Goal: Task Accomplishment & Management: Use online tool/utility

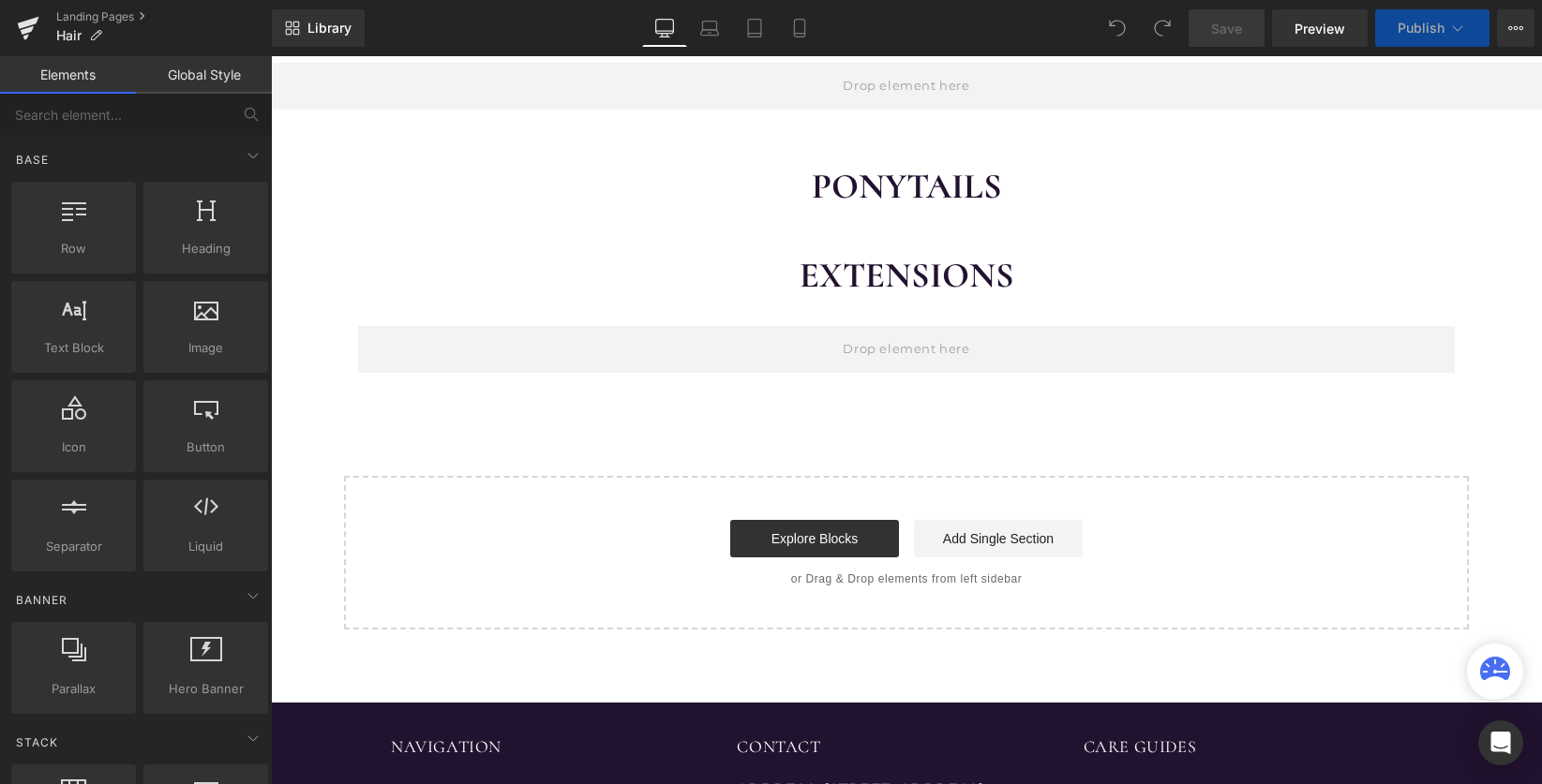
scroll to position [330, 0]
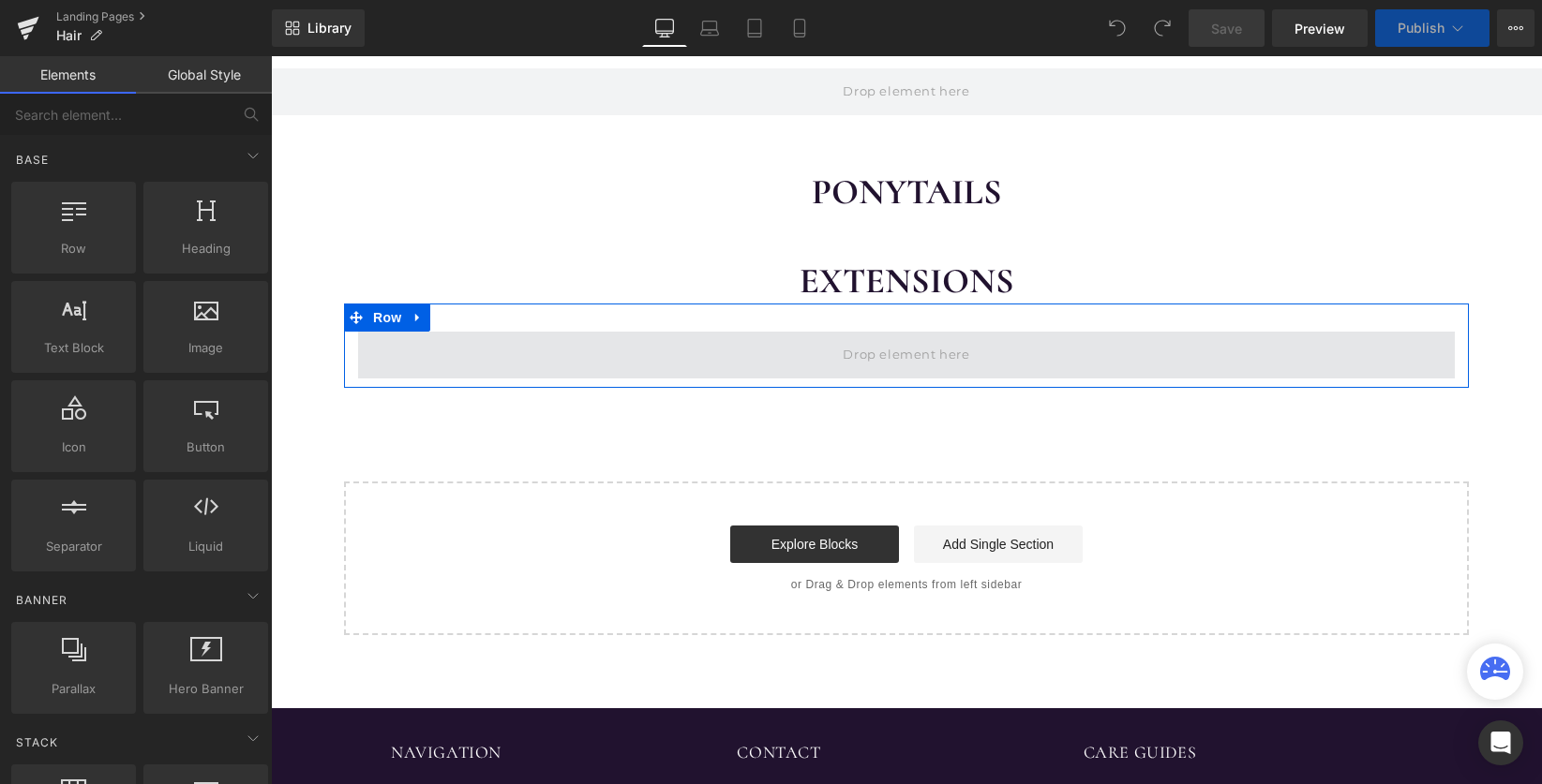
click at [1044, 332] on span at bounding box center [906, 355] width 1097 height 47
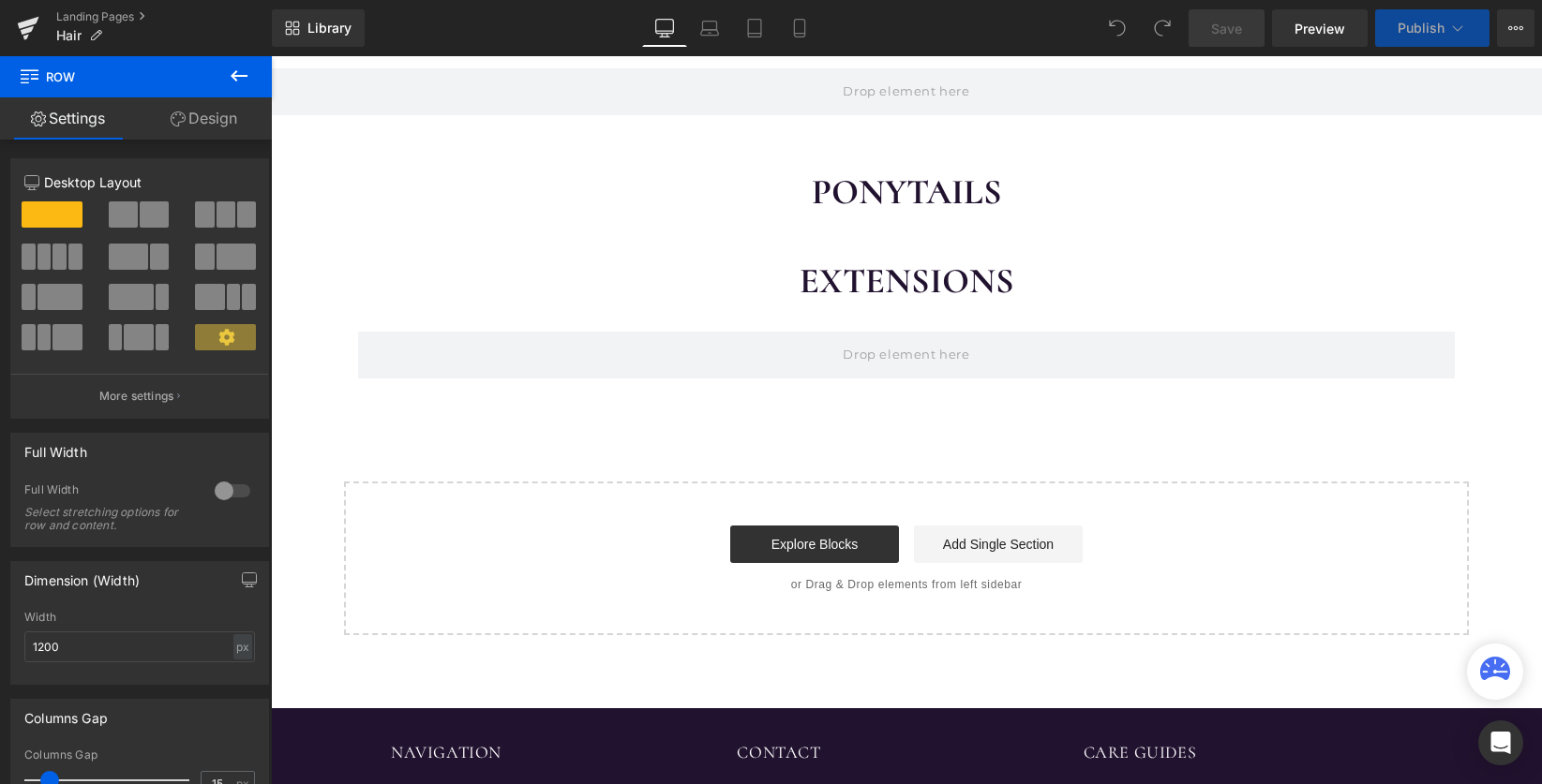
click at [1169, 210] on div "WIGS Heading {% assign modulo = gPLCount | modulo: 2 %} {% if modulo == 0 %} {%…" at bounding box center [907, 290] width 1272 height 690
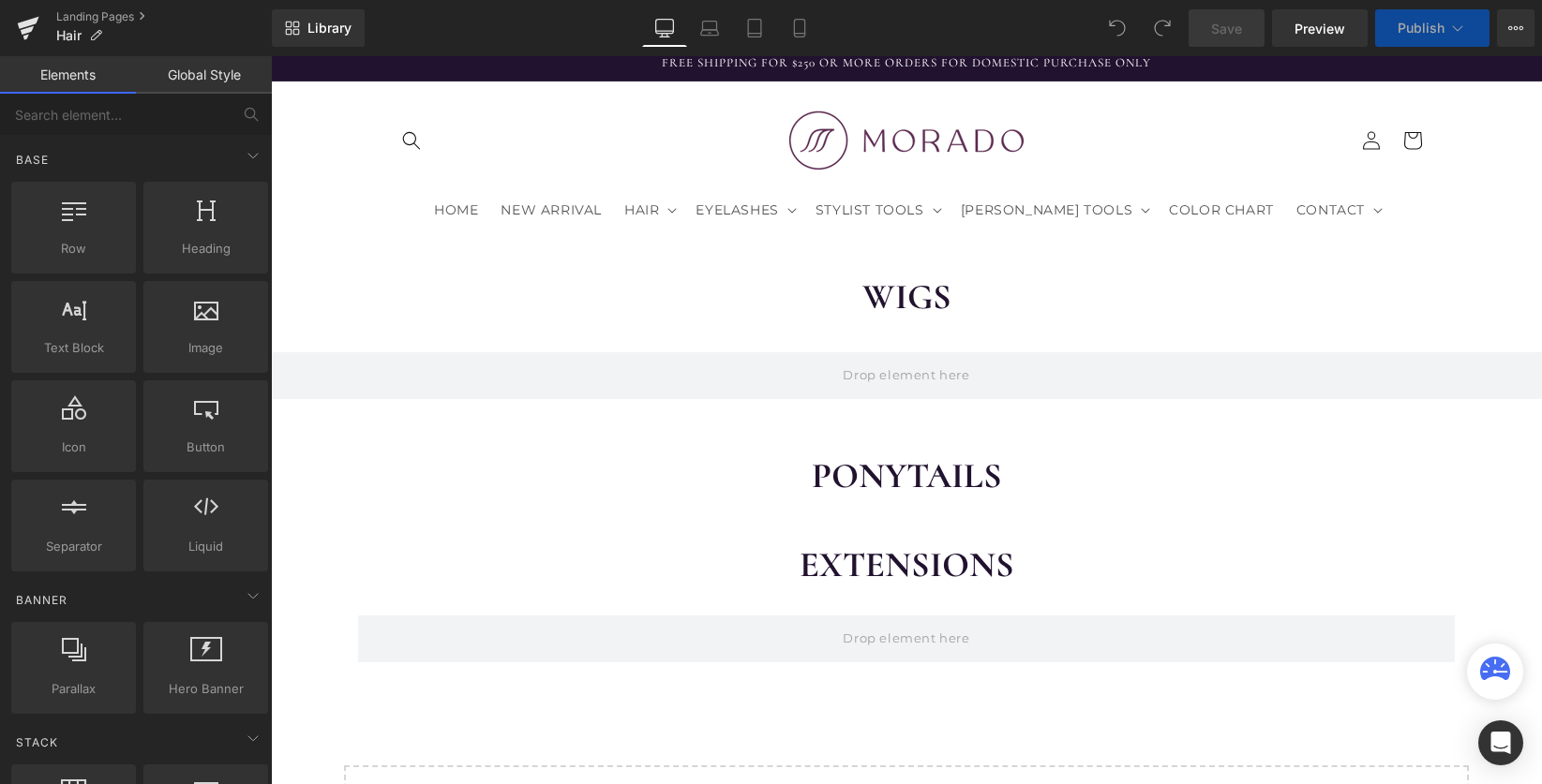
scroll to position [0, 0]
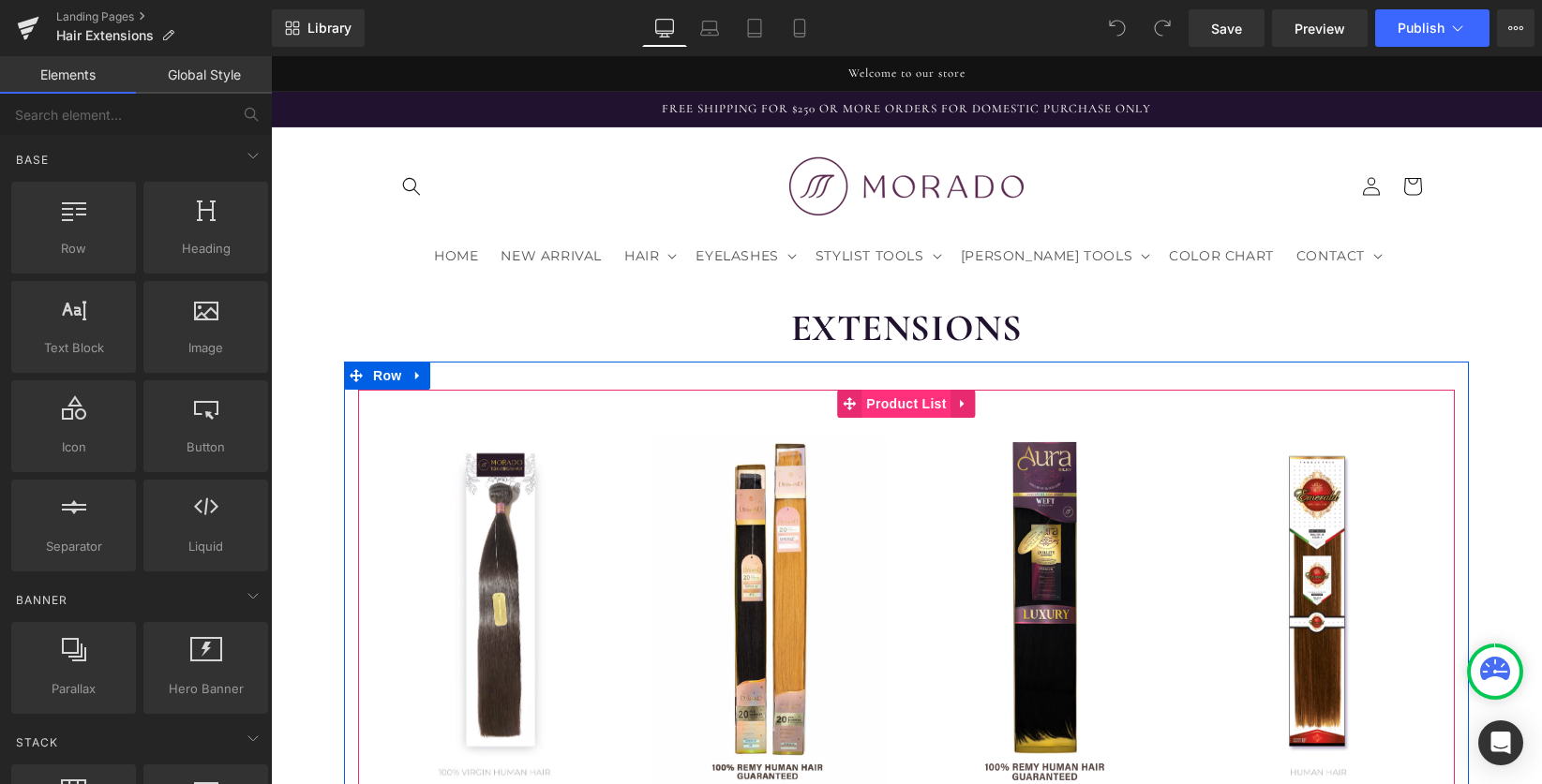
click at [907, 390] on span "Product List" at bounding box center [906, 404] width 89 height 28
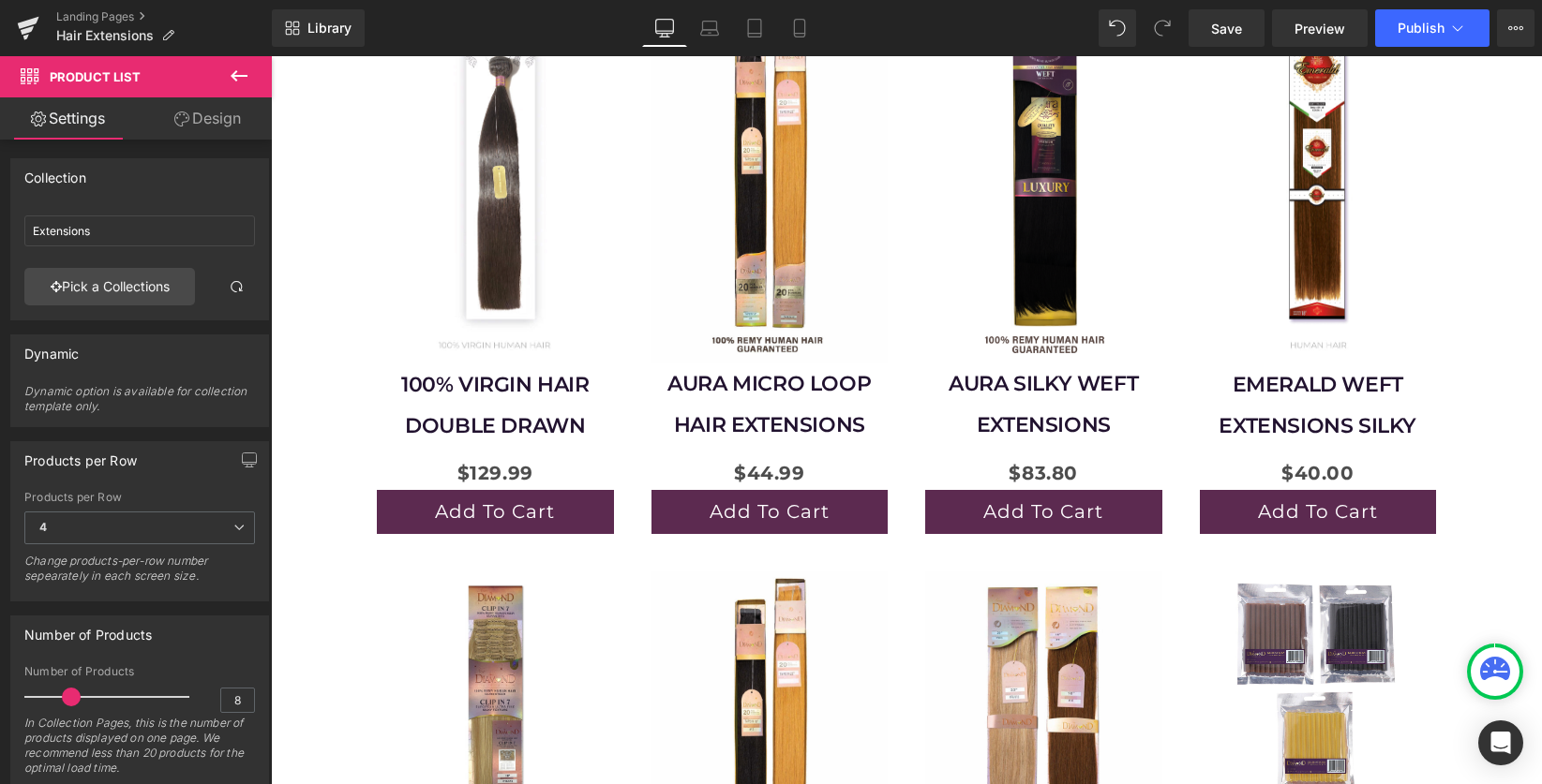
scroll to position [224, 0]
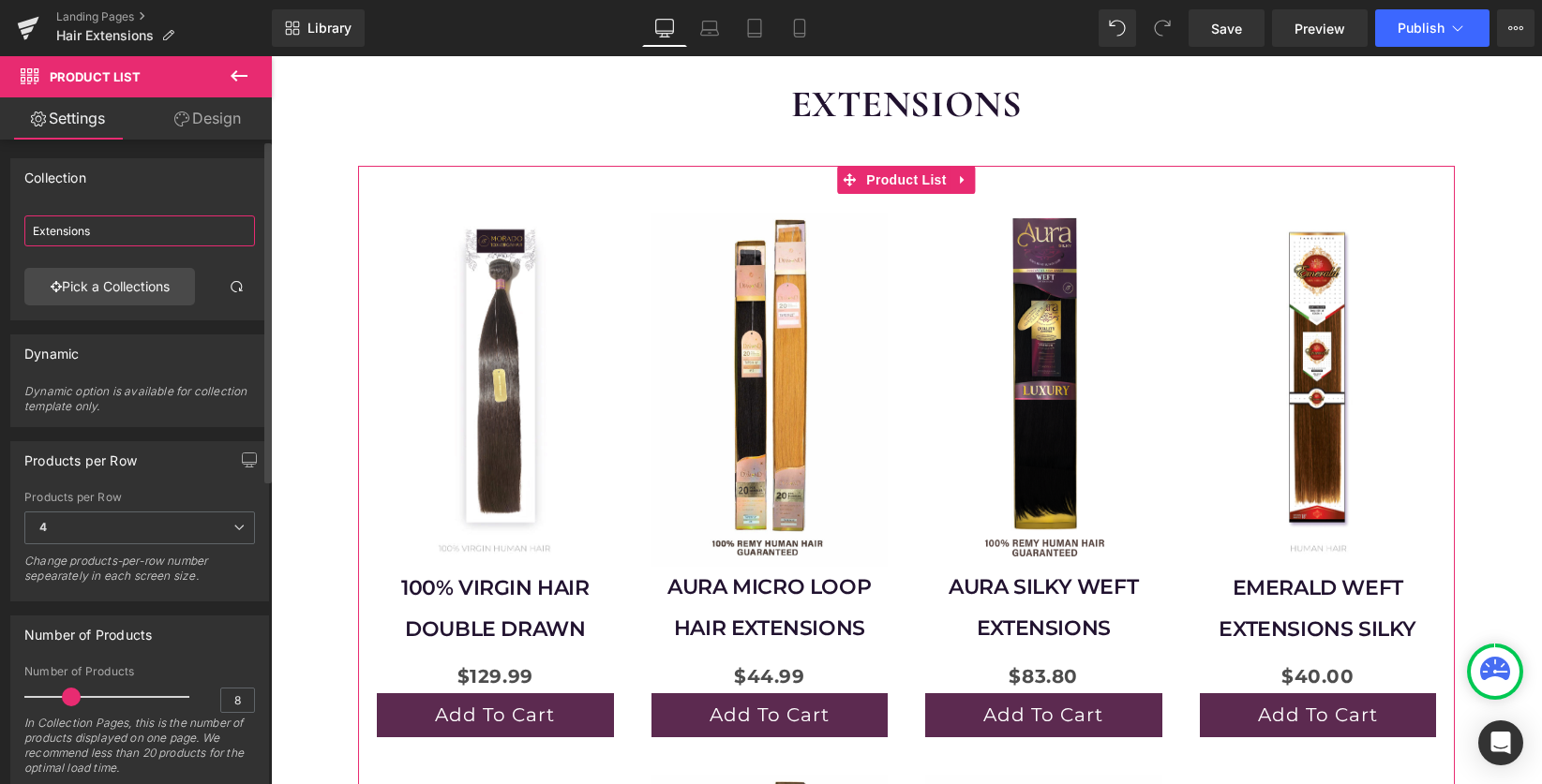
click at [89, 222] on input "Extensions" at bounding box center [139, 231] width 231 height 31
click at [77, 286] on link "Pick a Collections" at bounding box center [109, 287] width 171 height 37
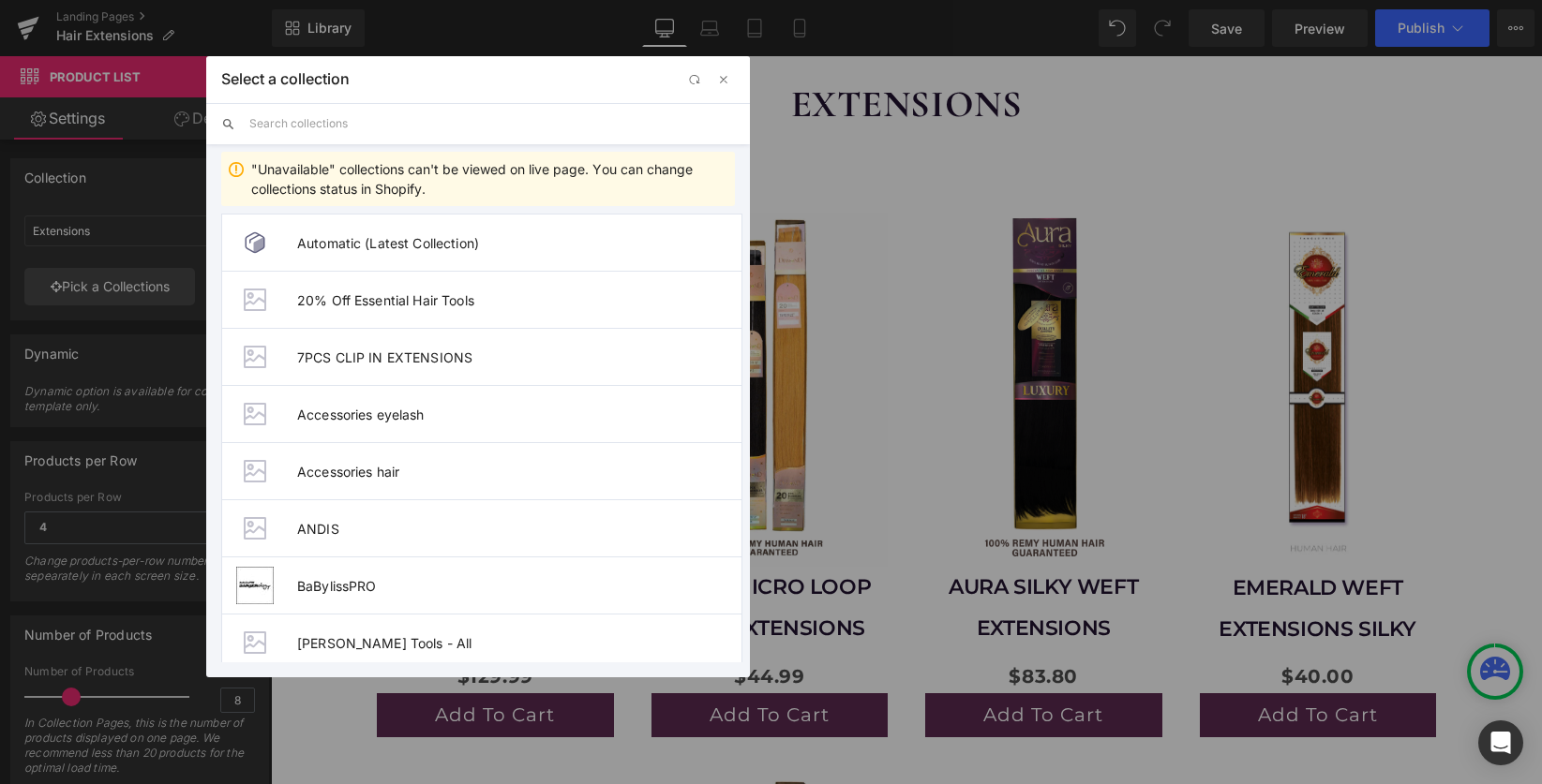
click at [314, 116] on input "text" at bounding box center [492, 124] width 485 height 41
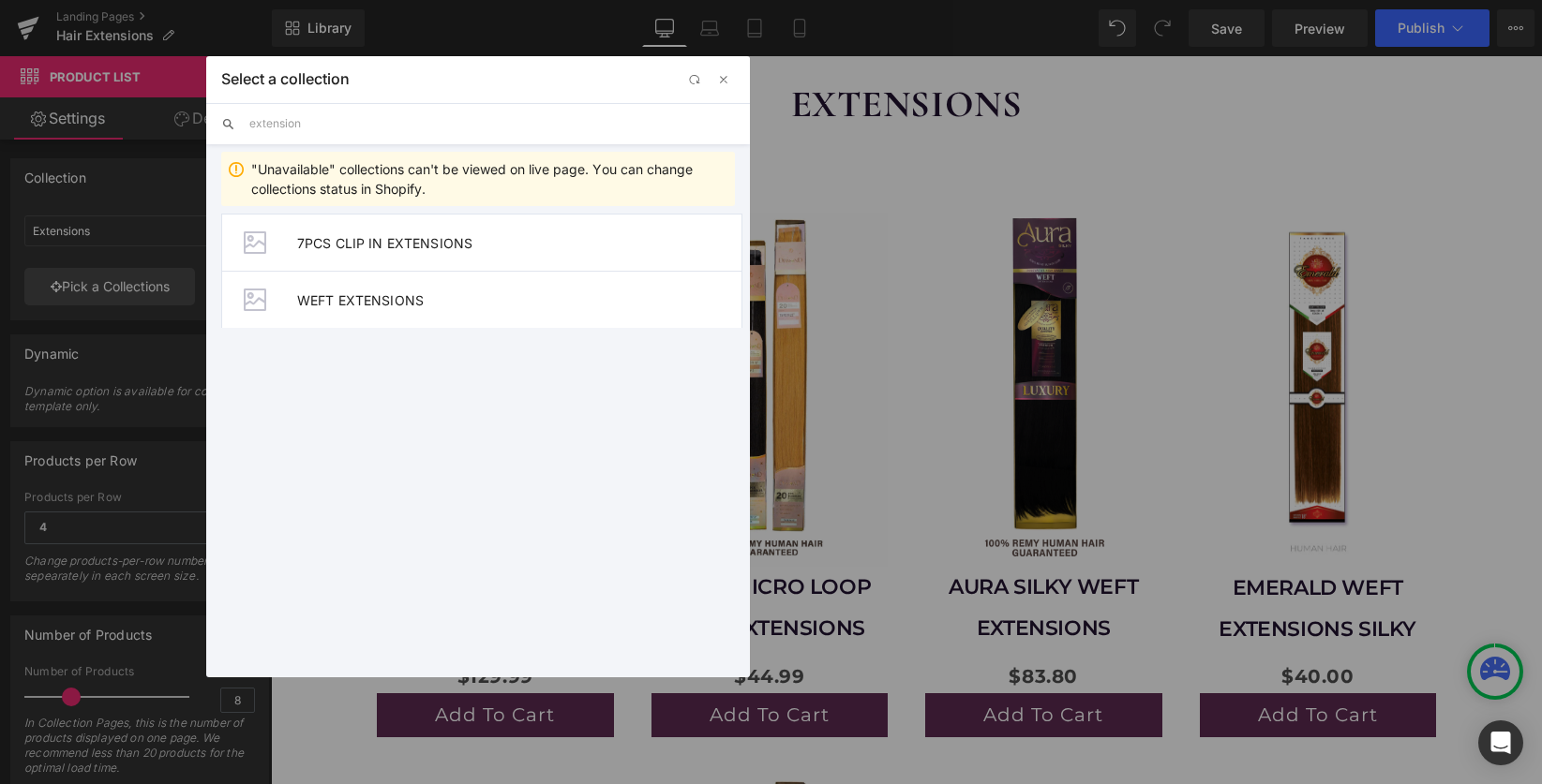
type input "extensions"
click at [729, 82] on span "button" at bounding box center [724, 80] width 15 height 15
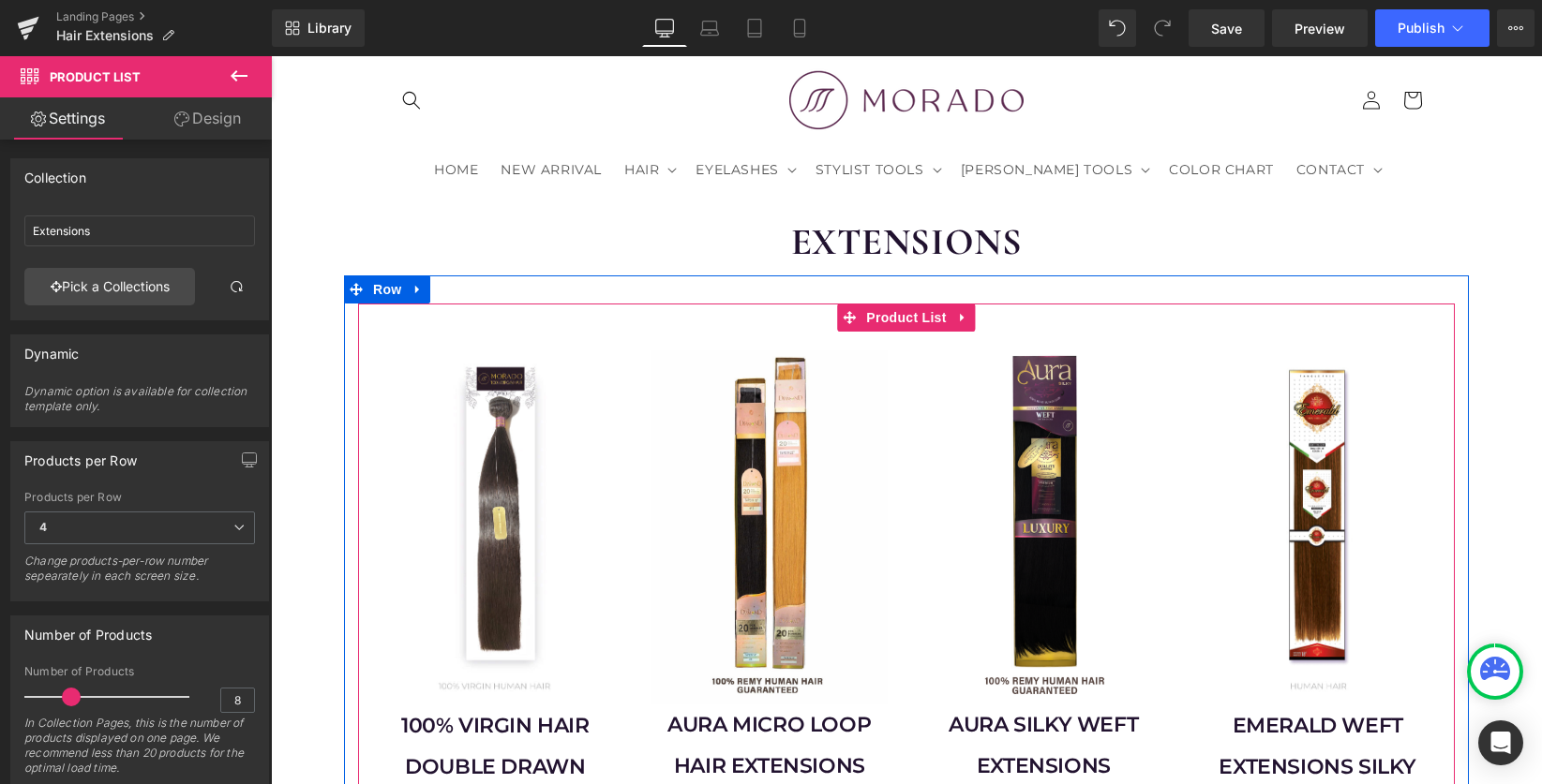
scroll to position [72, 0]
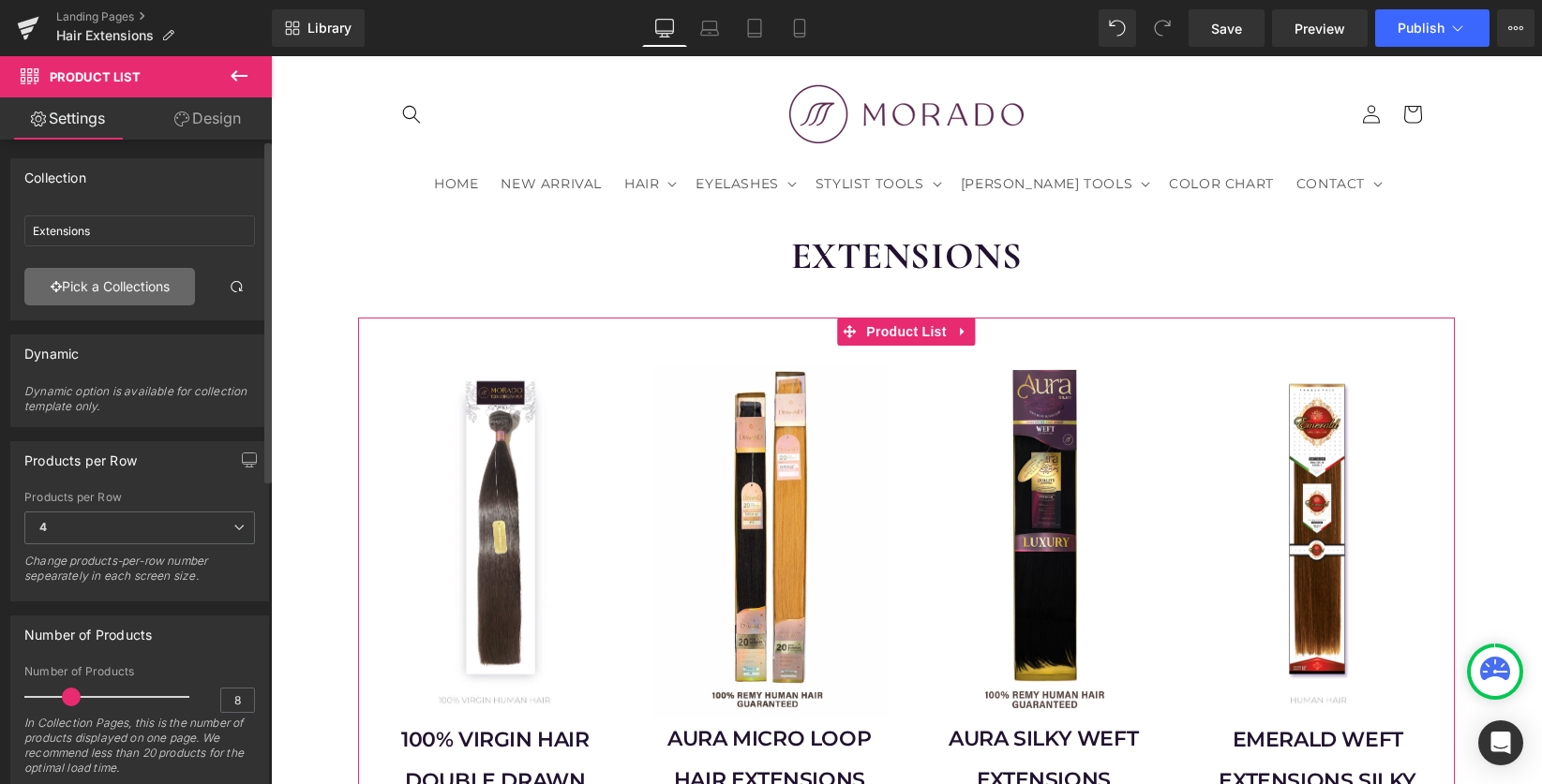
click at [173, 281] on link "Pick a Collections" at bounding box center [109, 287] width 171 height 37
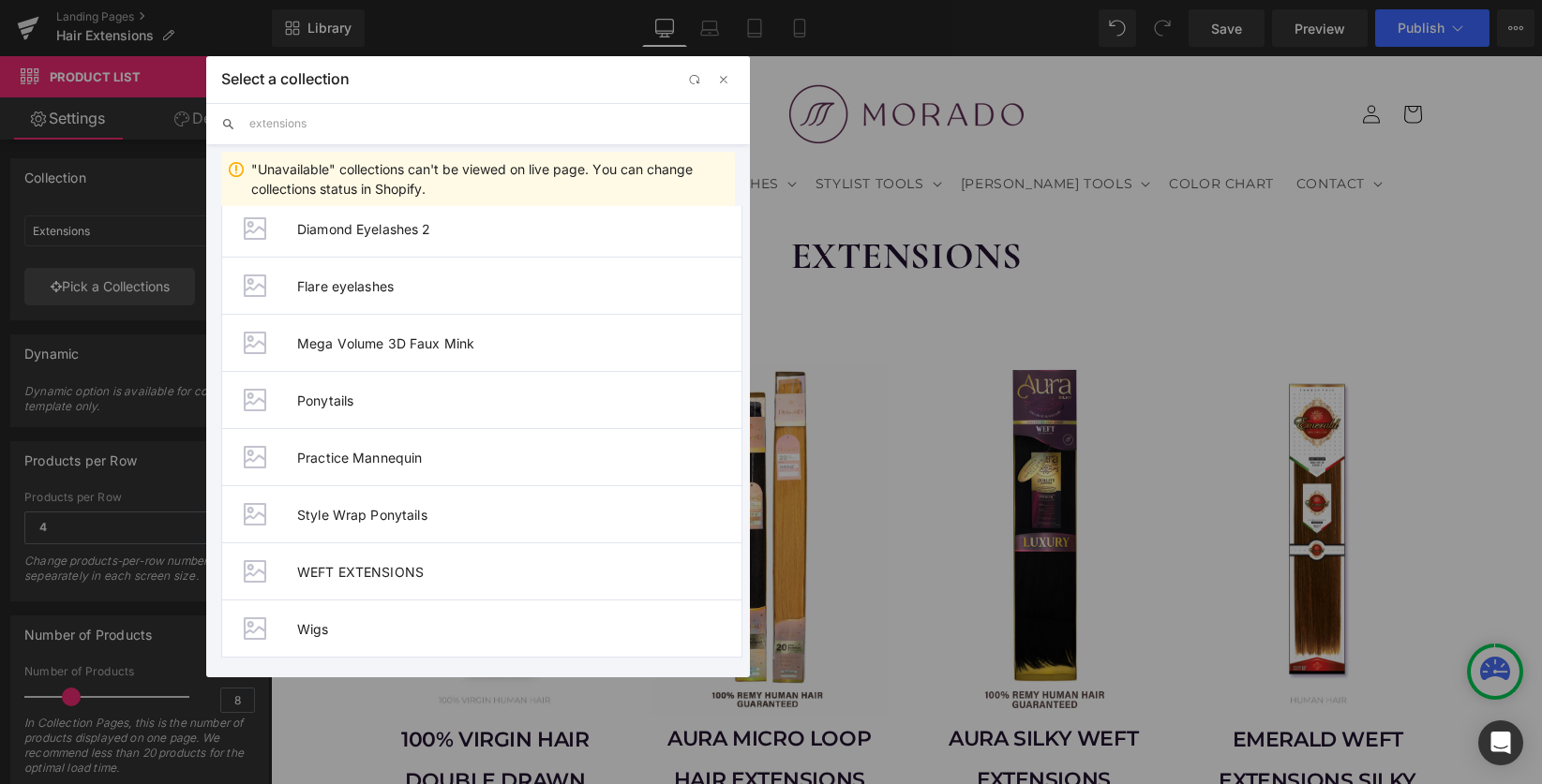
scroll to position [0, 0]
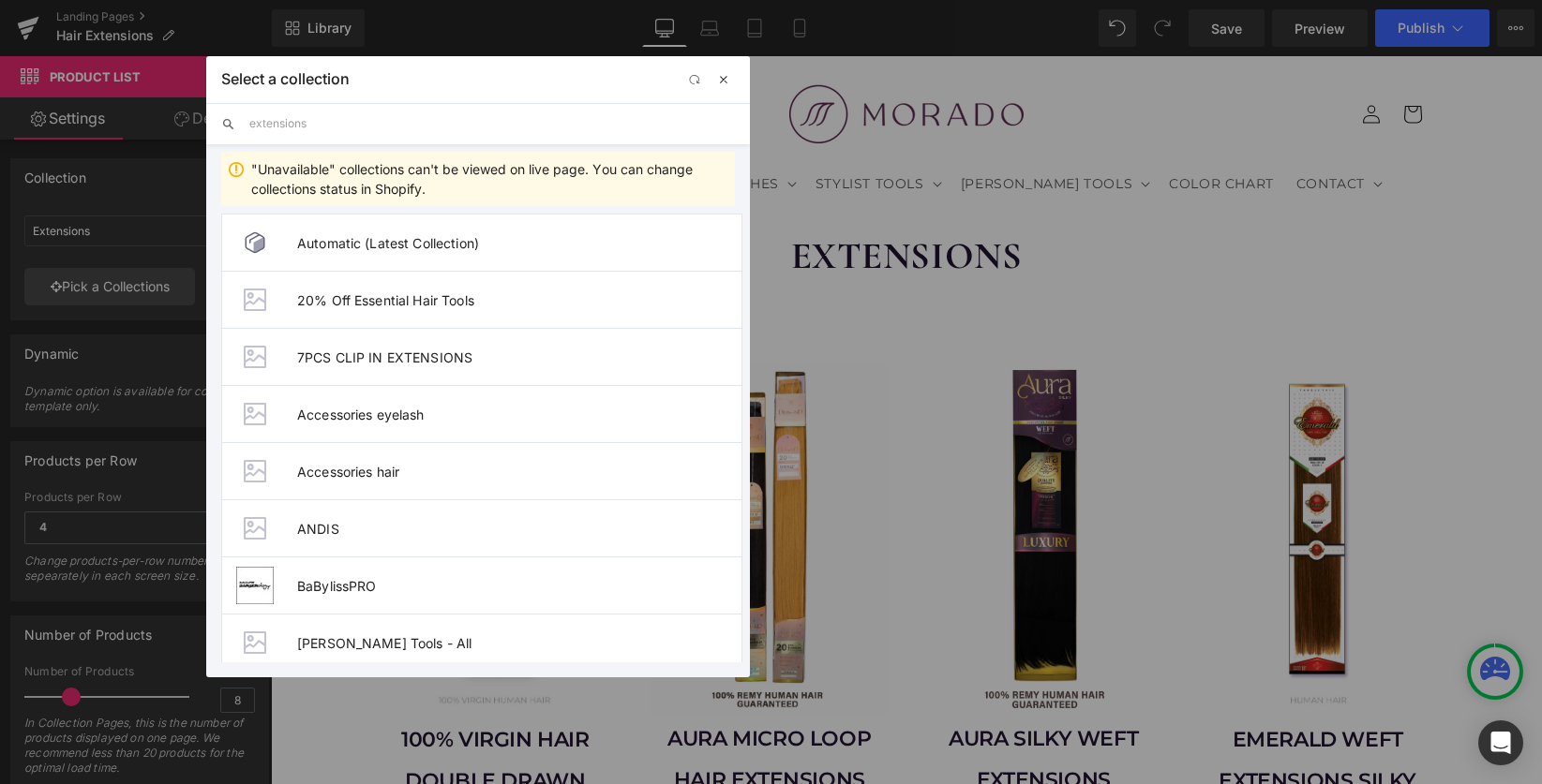
click at [724, 79] on span "button" at bounding box center [724, 80] width 15 height 15
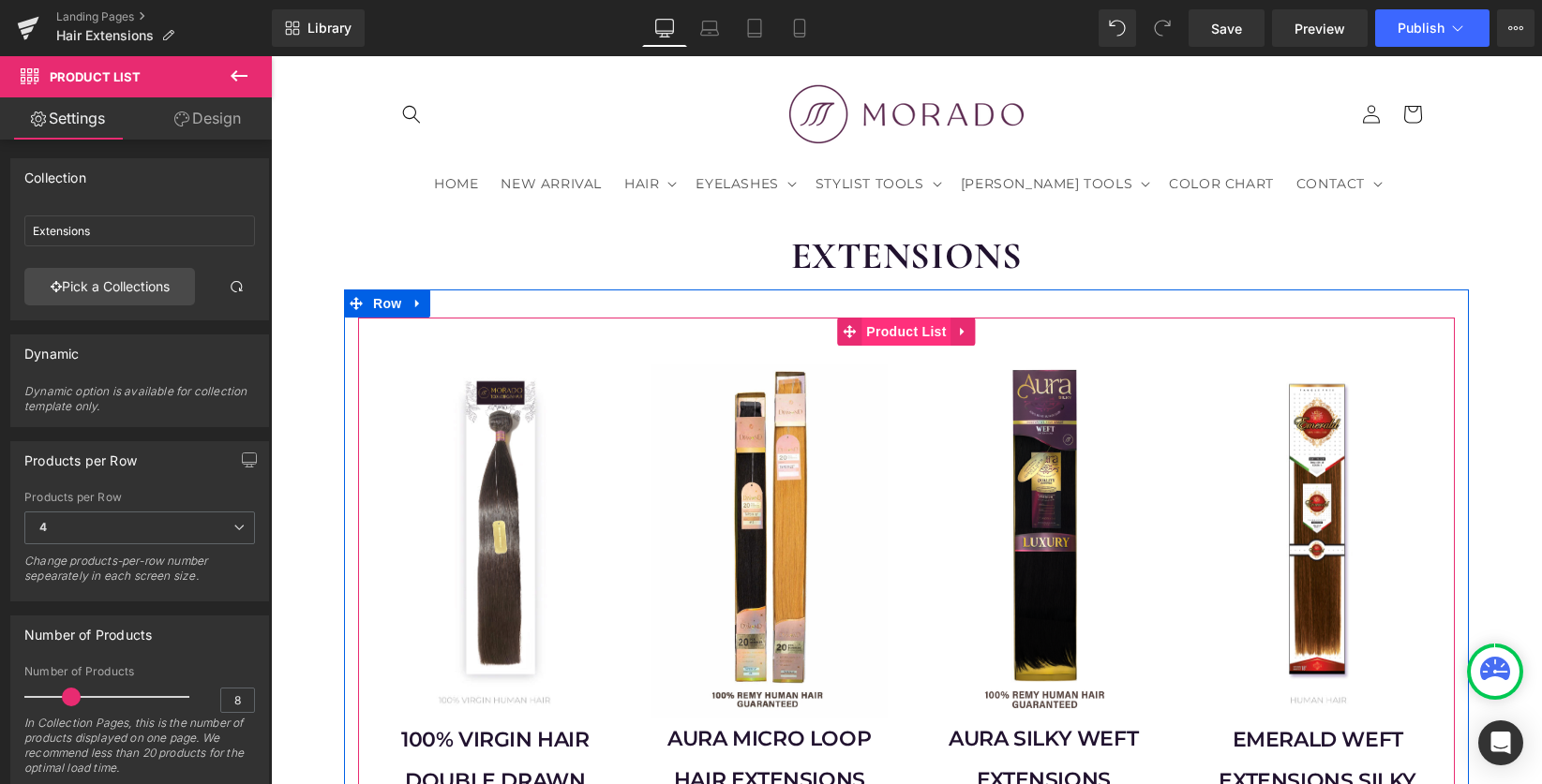
click at [892, 317] on span "Product List" at bounding box center [906, 331] width 89 height 28
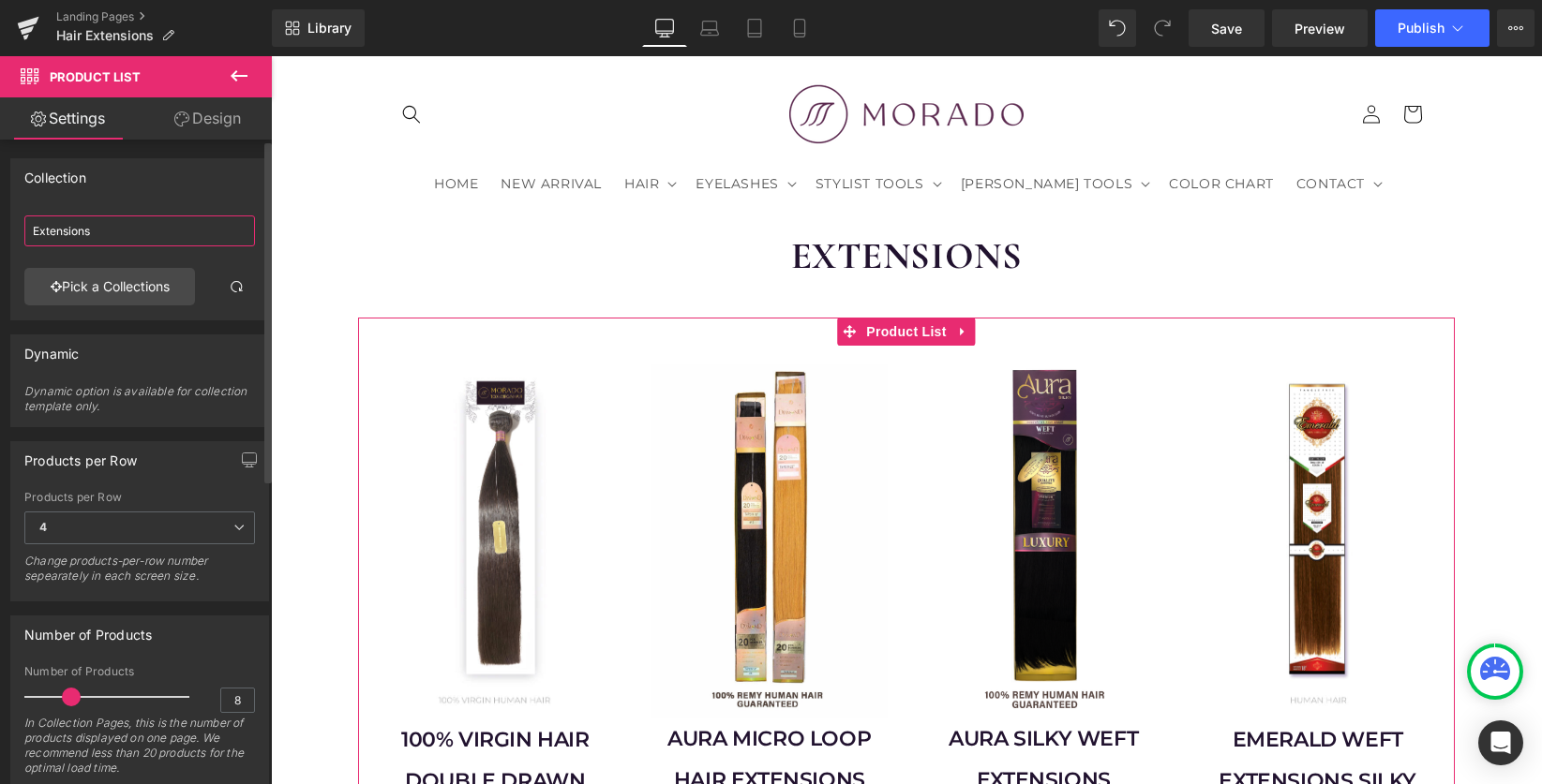
click at [118, 227] on input "Extensions" at bounding box center [139, 231] width 231 height 31
click at [106, 287] on link "Pick a Collections" at bounding box center [109, 287] width 171 height 37
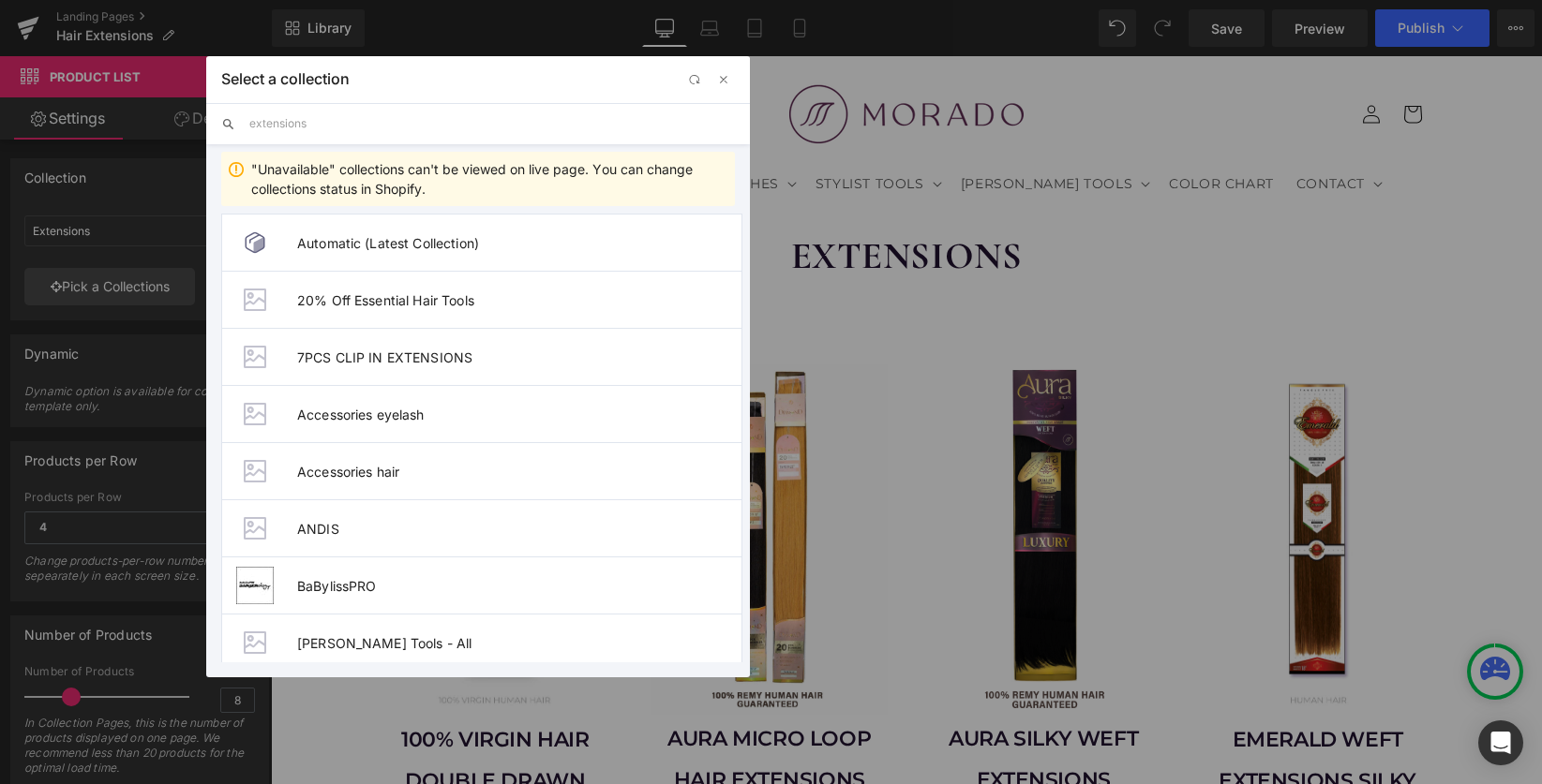
click at [396, 132] on input "extensions" at bounding box center [492, 124] width 485 height 41
click at [436, 127] on input "extensions" at bounding box center [492, 124] width 485 height 41
click at [317, 130] on input "extensions" at bounding box center [492, 124] width 485 height 41
type input "e"
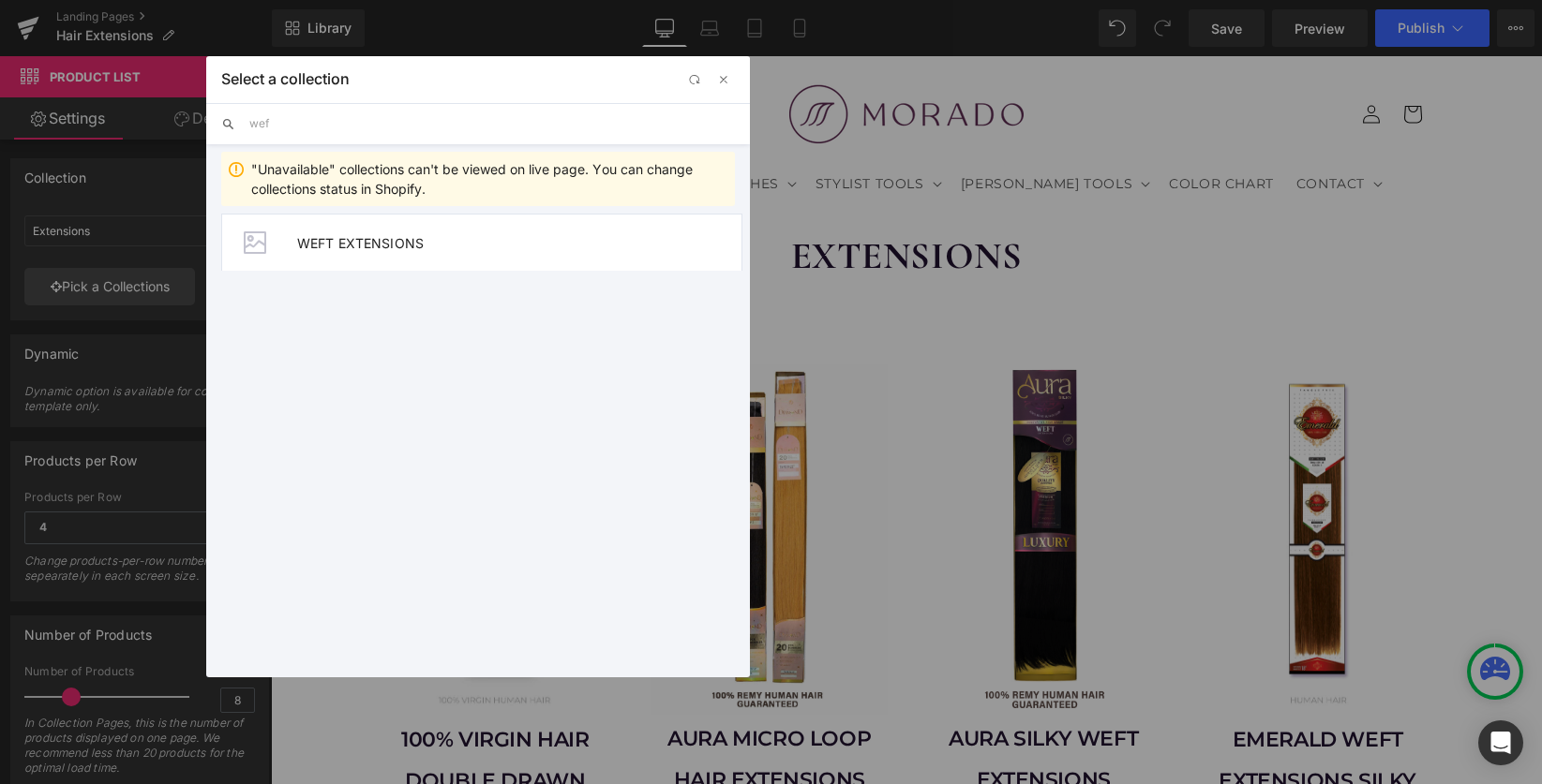
type input "weft"
click at [329, 240] on span "WEFT EXTENSIONS" at bounding box center [519, 242] width 444 height 16
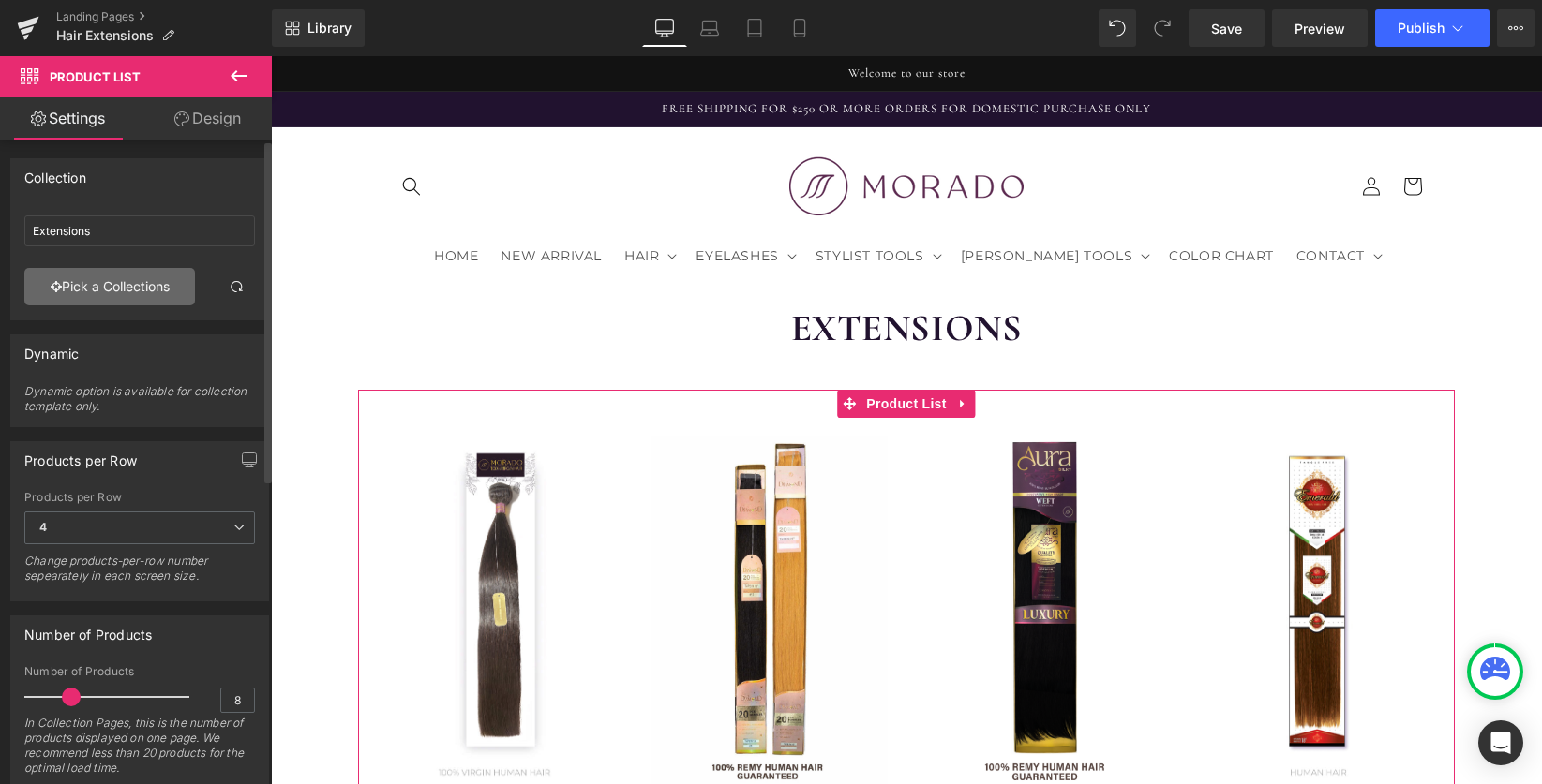
click at [104, 289] on link "Pick a Collections" at bounding box center [109, 287] width 171 height 37
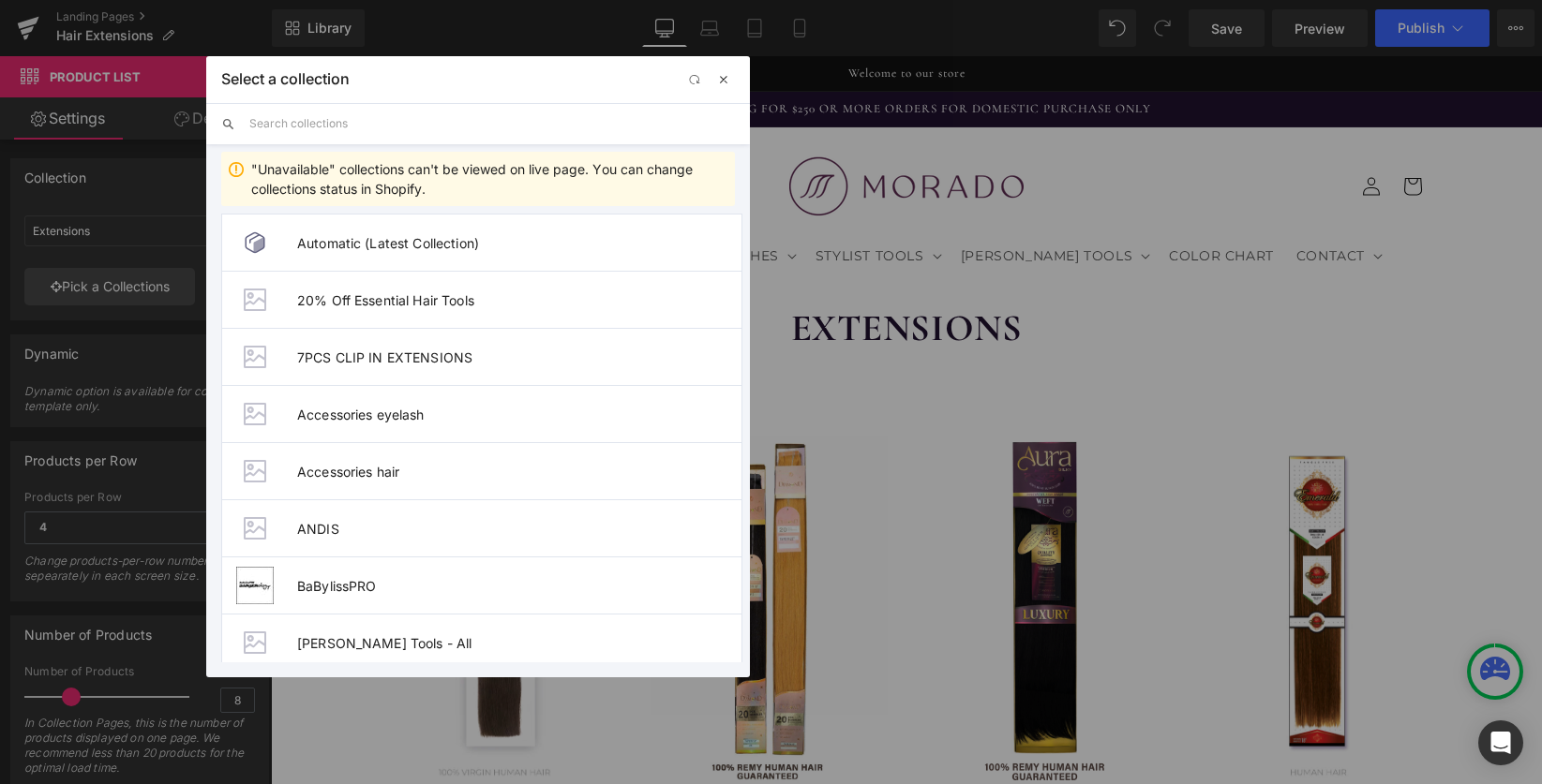
click at [728, 81] on span "button" at bounding box center [724, 80] width 15 height 15
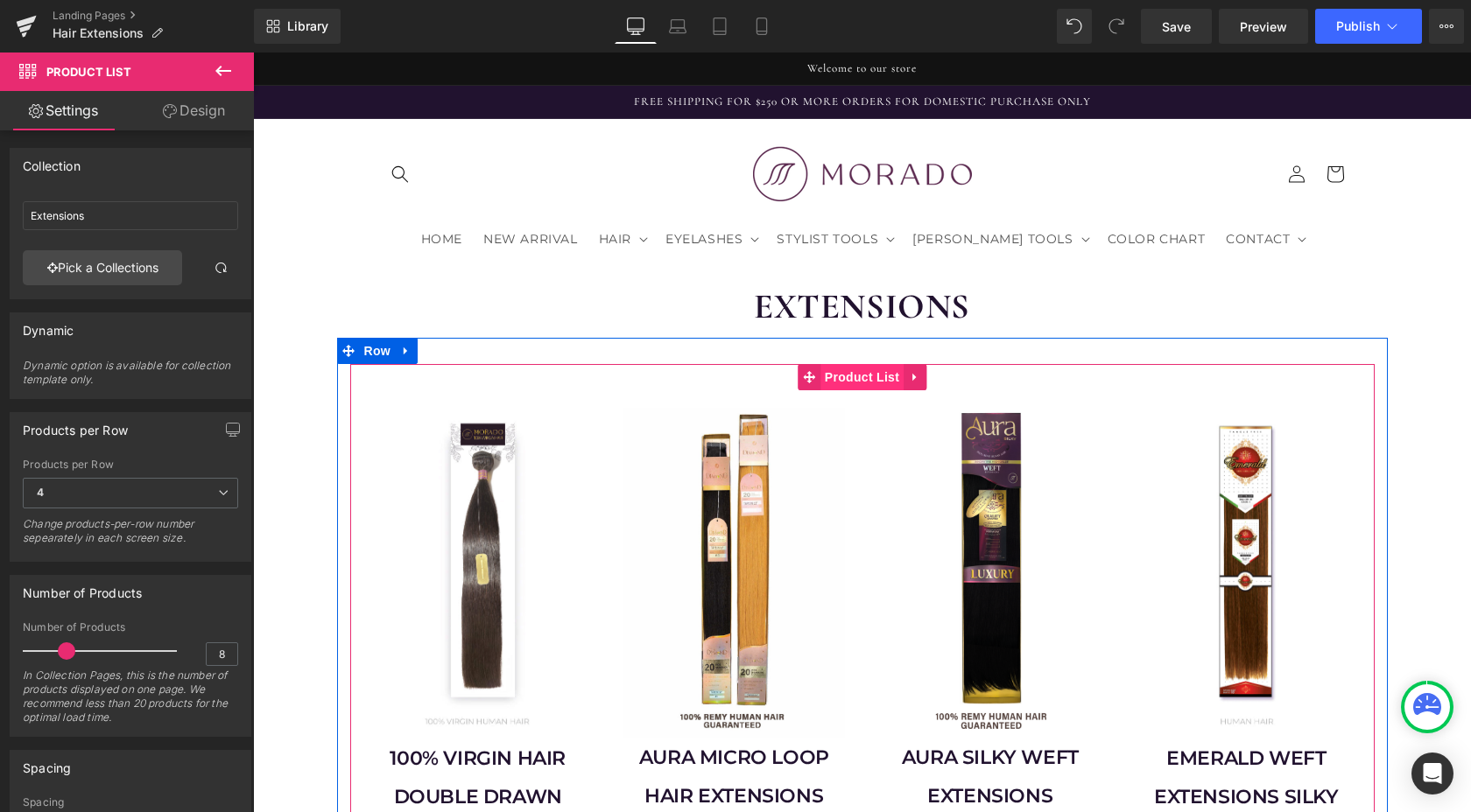
click at [854, 364] on span "Product List" at bounding box center [861, 377] width 83 height 26
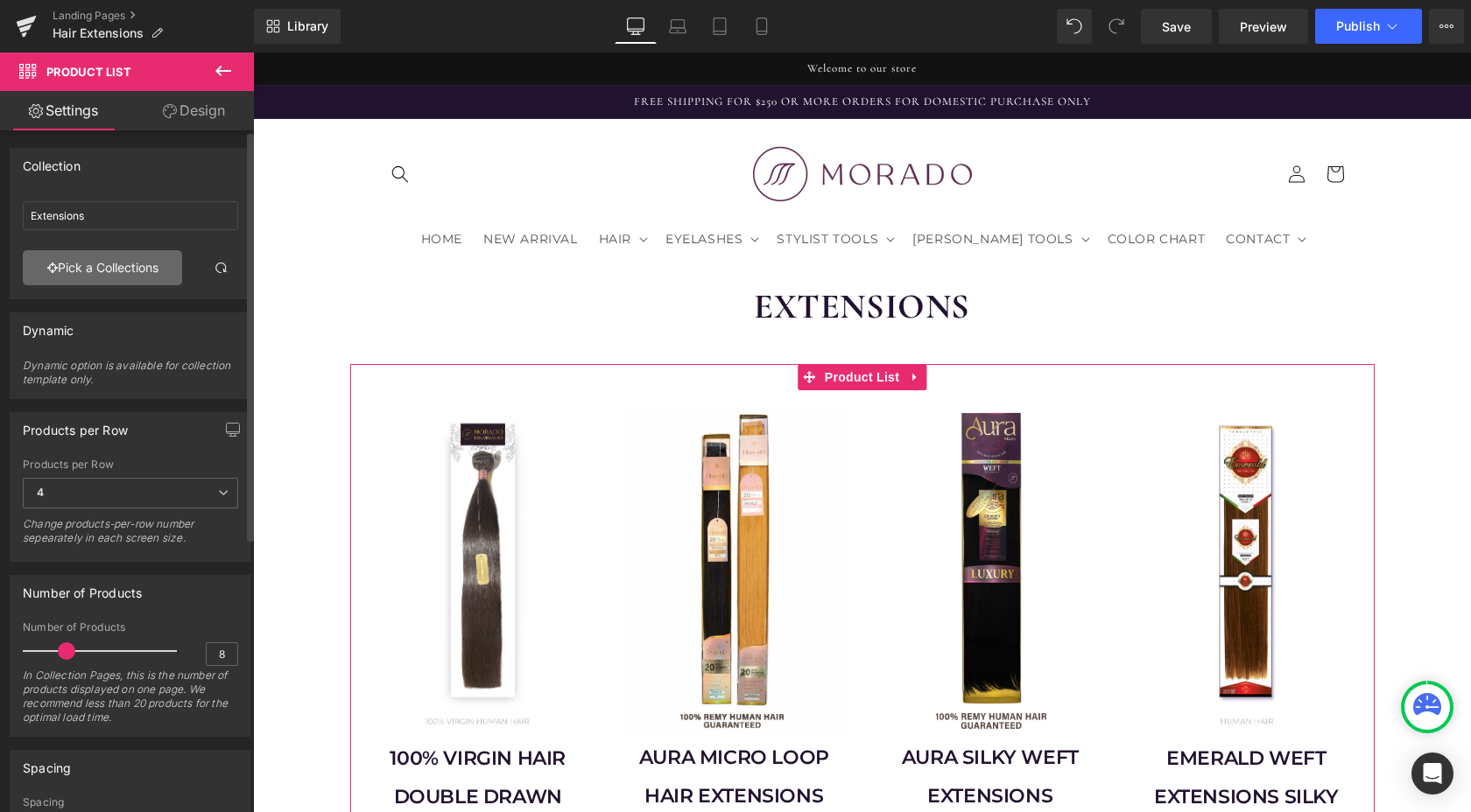
click at [97, 262] on link "Pick a Collections" at bounding box center [102, 268] width 159 height 35
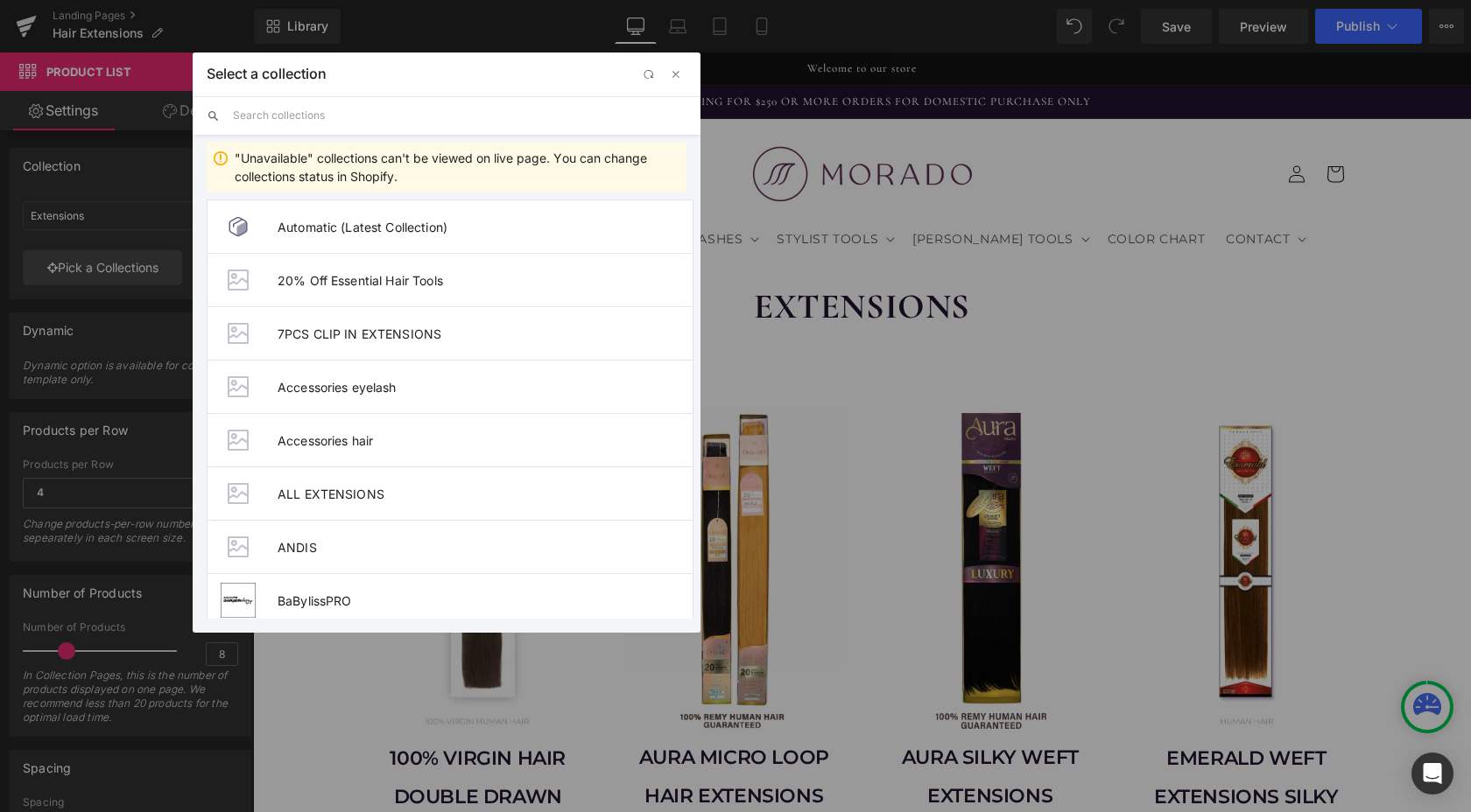
click at [361, 115] on input "text" at bounding box center [459, 115] width 453 height 38
type input "all"
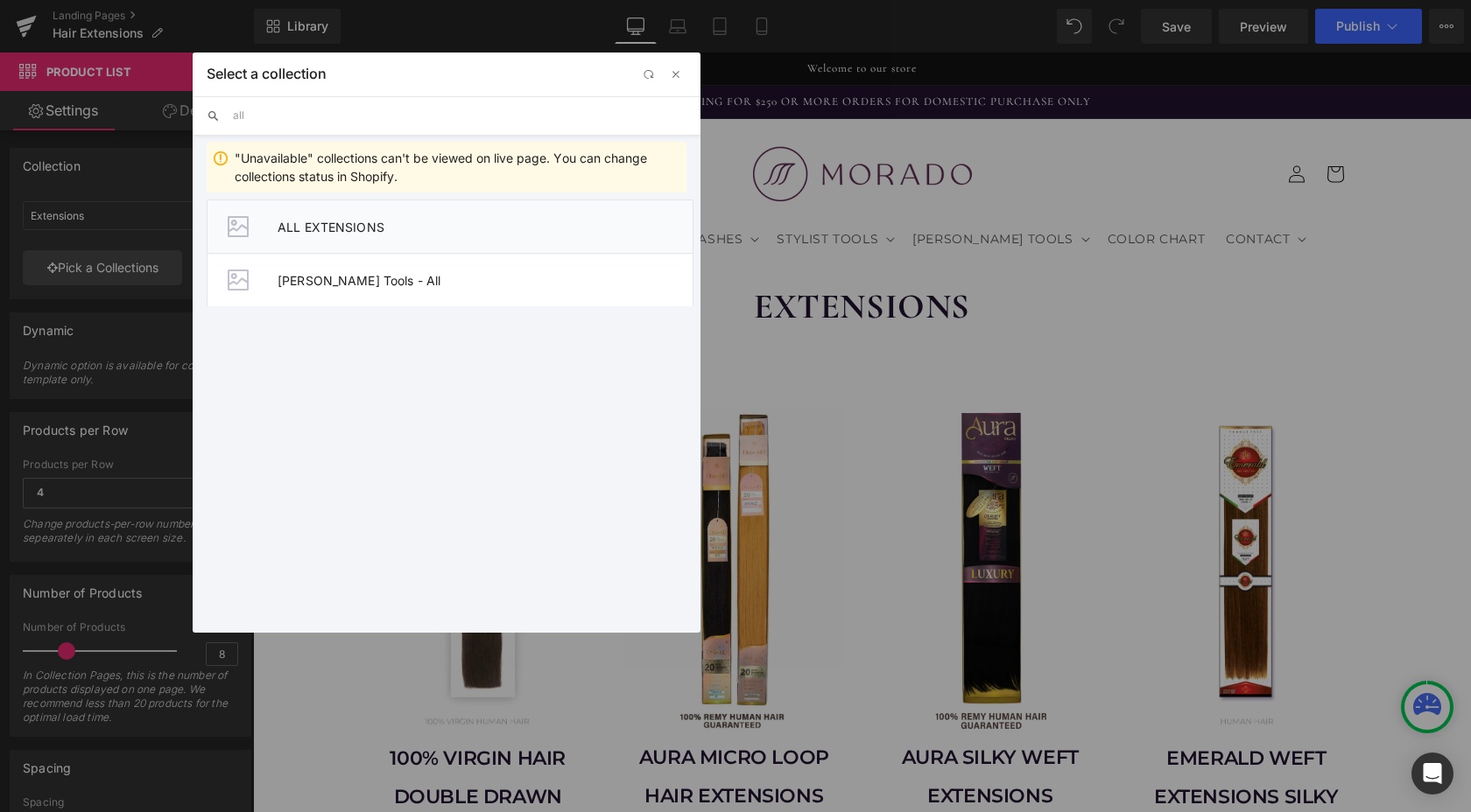
click at [338, 226] on span "ALL EXTENSIONS" at bounding box center [484, 227] width 415 height 15
type input "ALL EXTENSIONS"
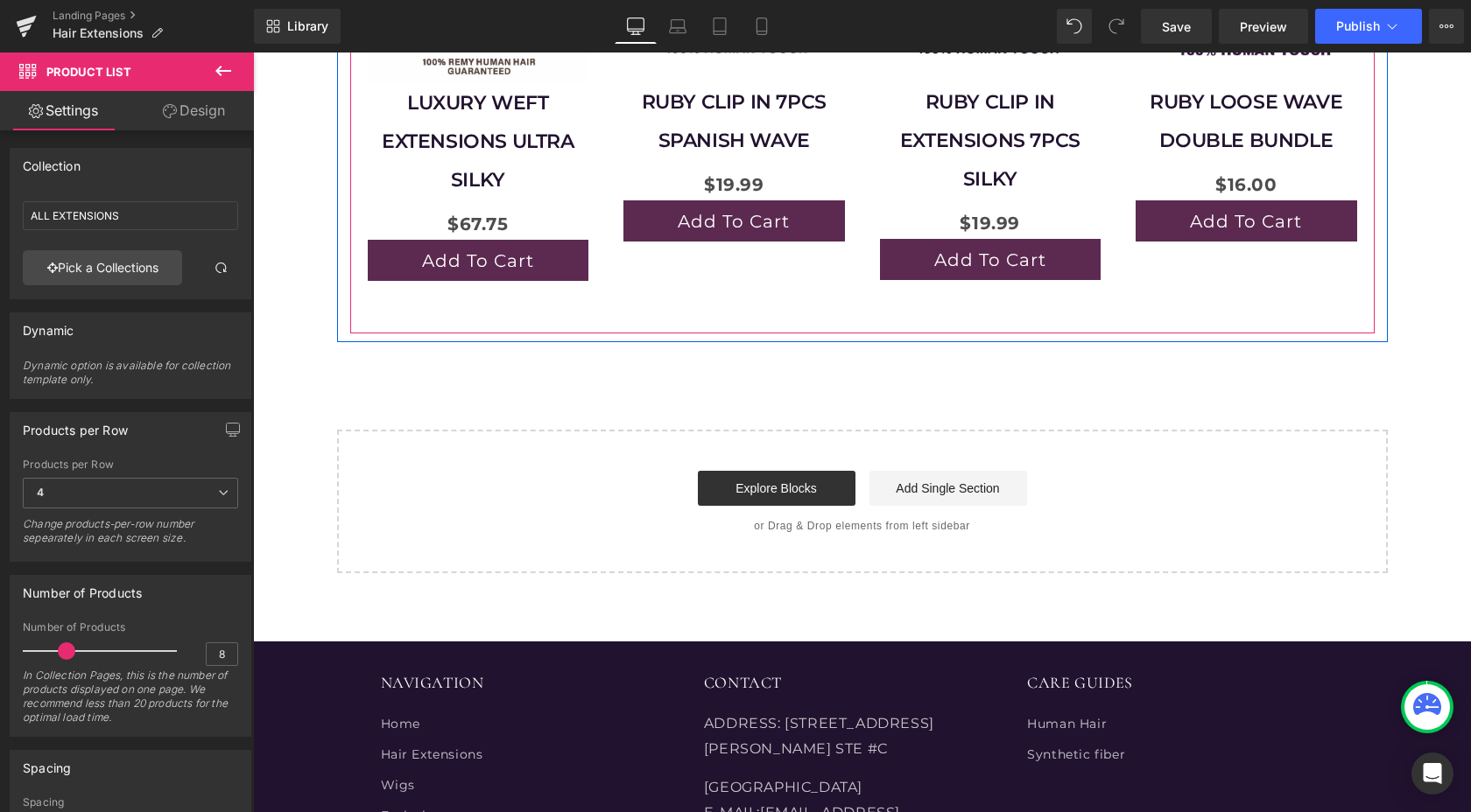
scroll to position [1237, 0]
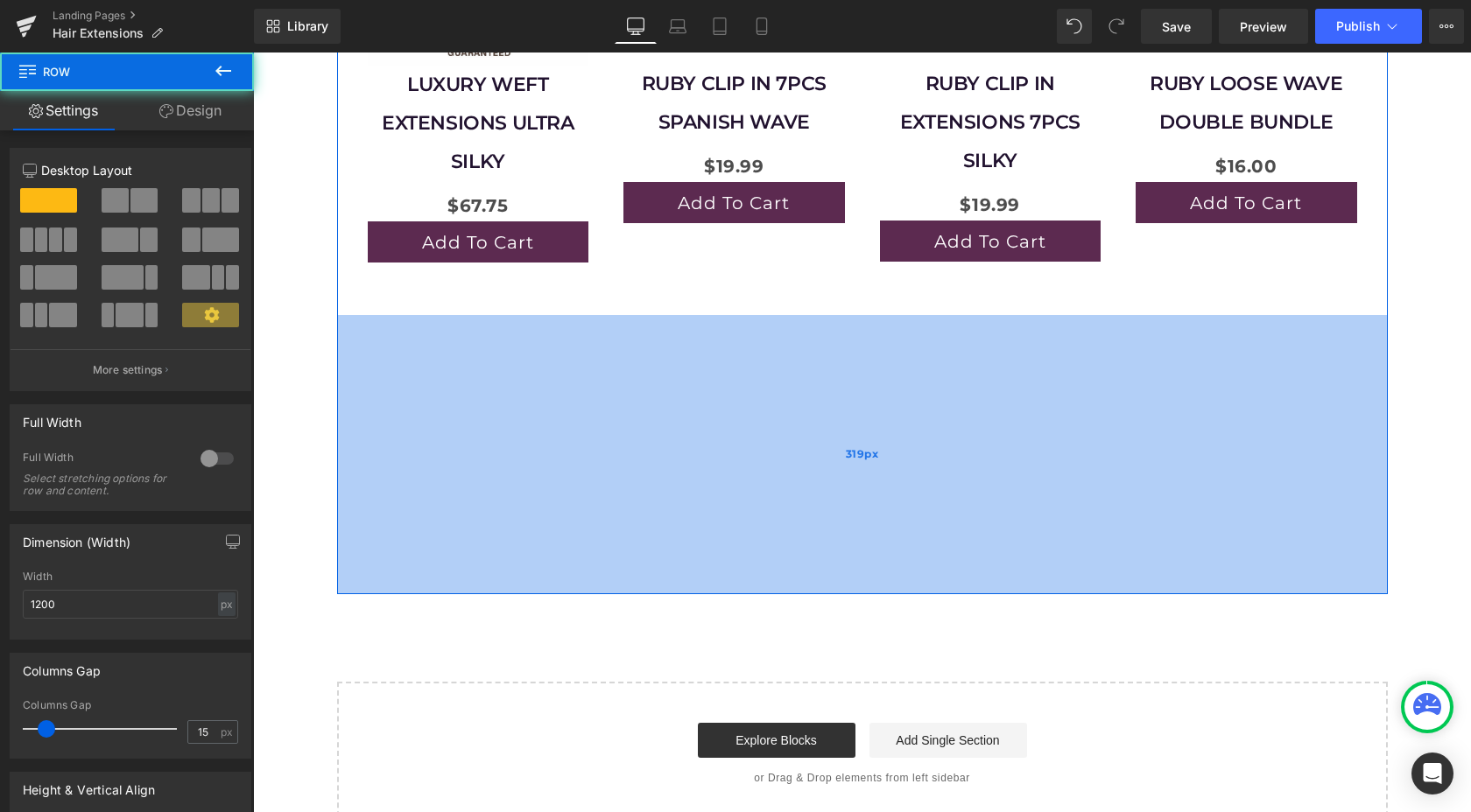
drag, startPoint x: 812, startPoint y: 297, endPoint x: 844, endPoint y: 570, distance: 274.9
click at [844, 570] on div "319px" at bounding box center [861, 455] width 1050 height 279
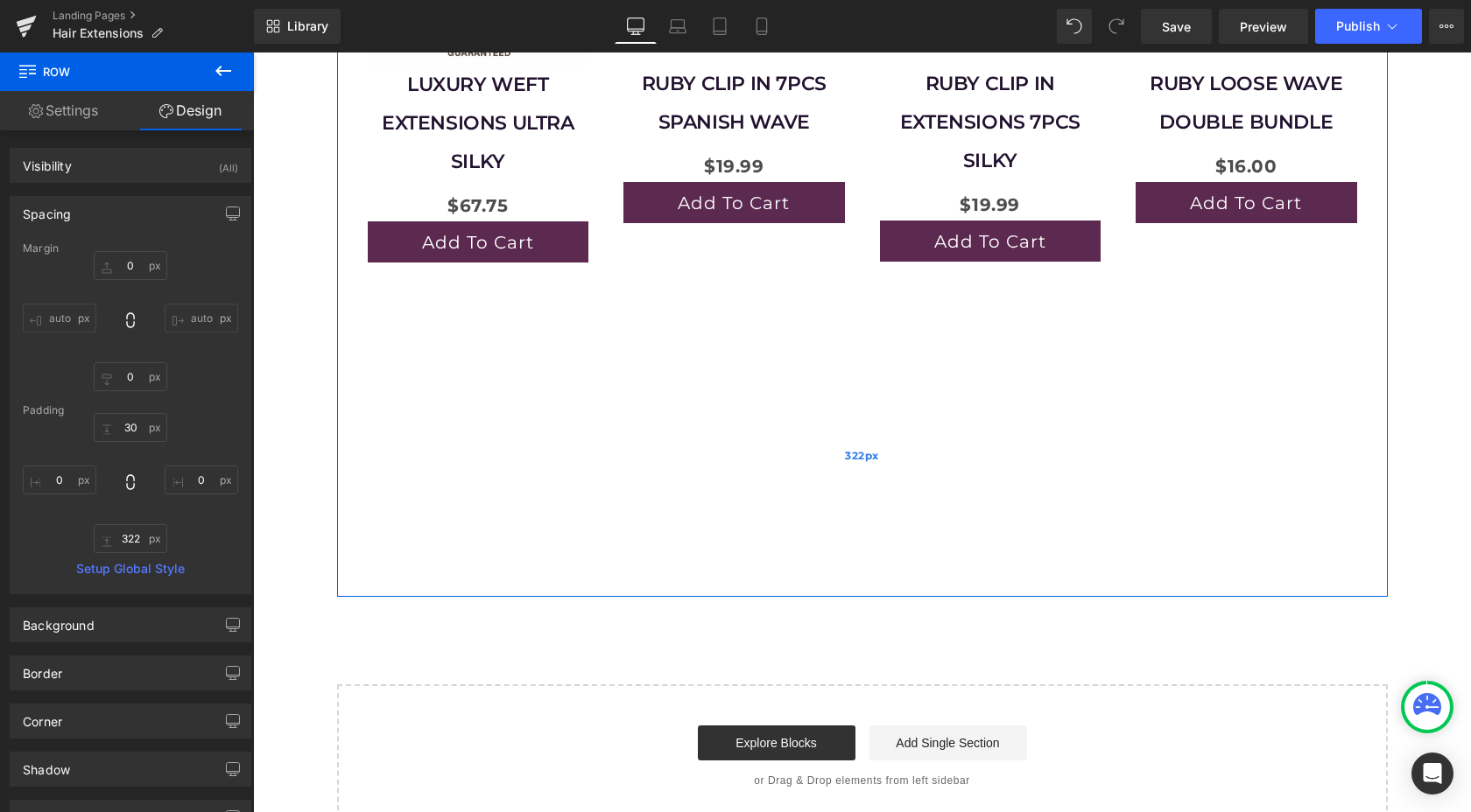
type input "0"
type input "30"
type input "0"
type input "10"
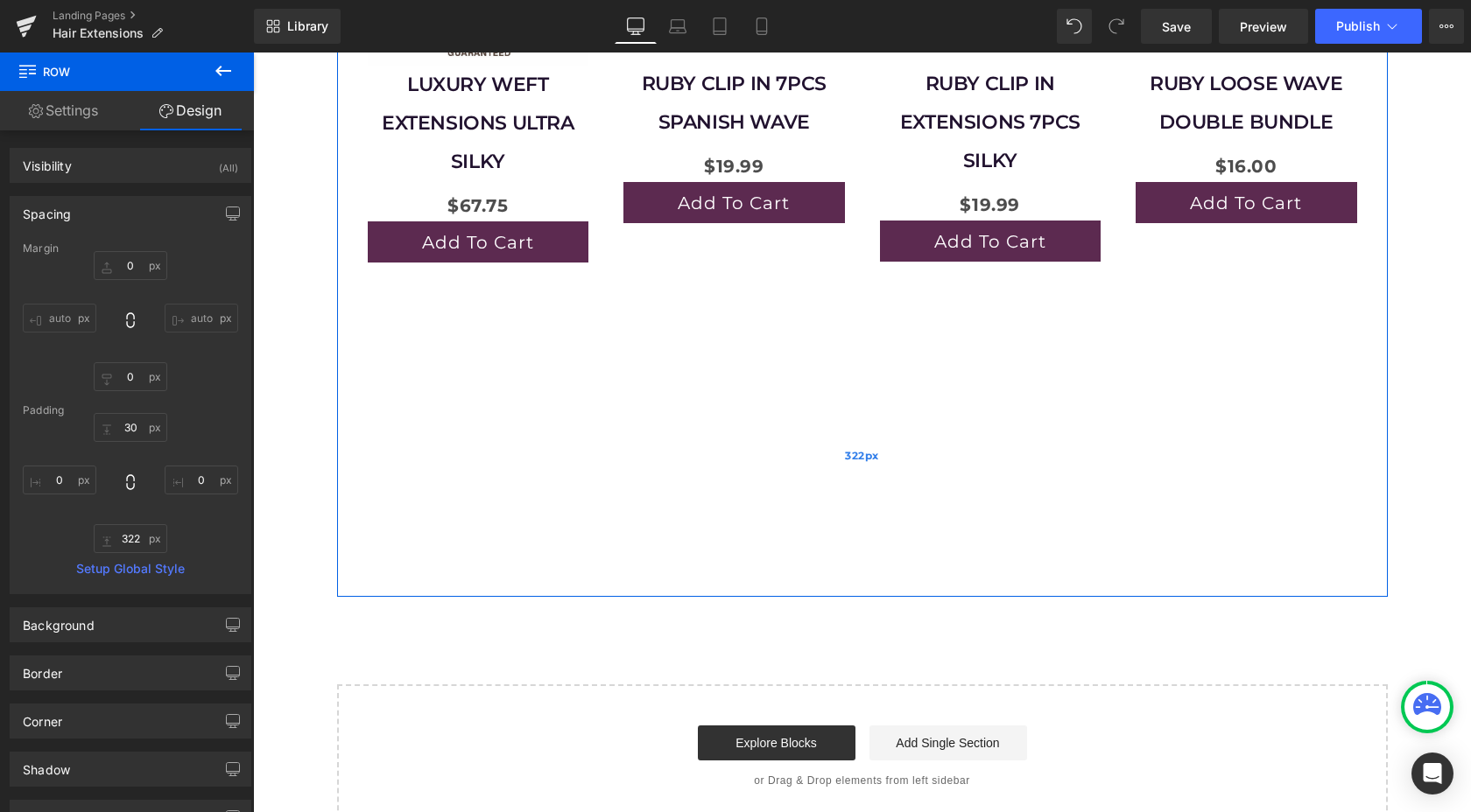
type input "0"
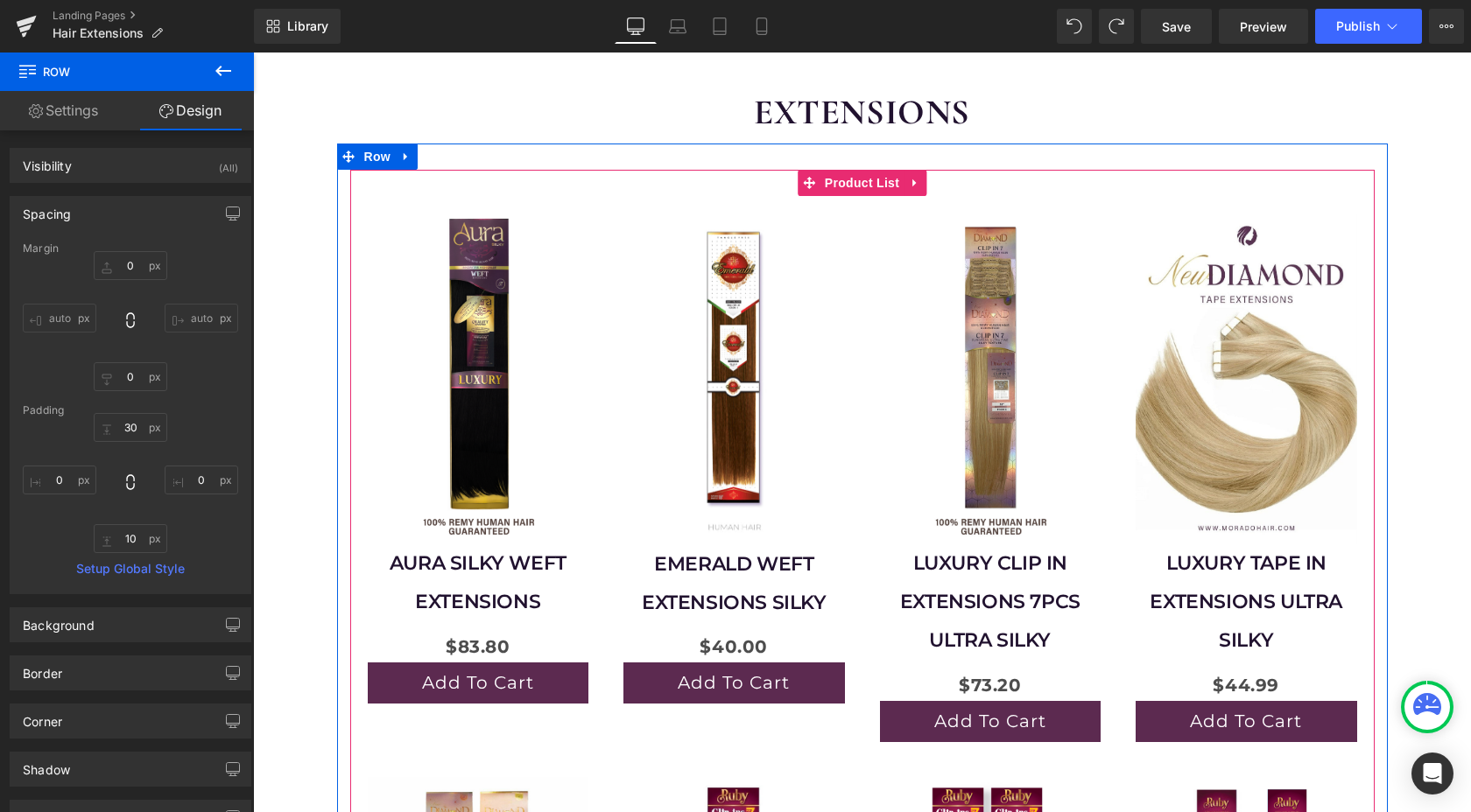
scroll to position [161, 0]
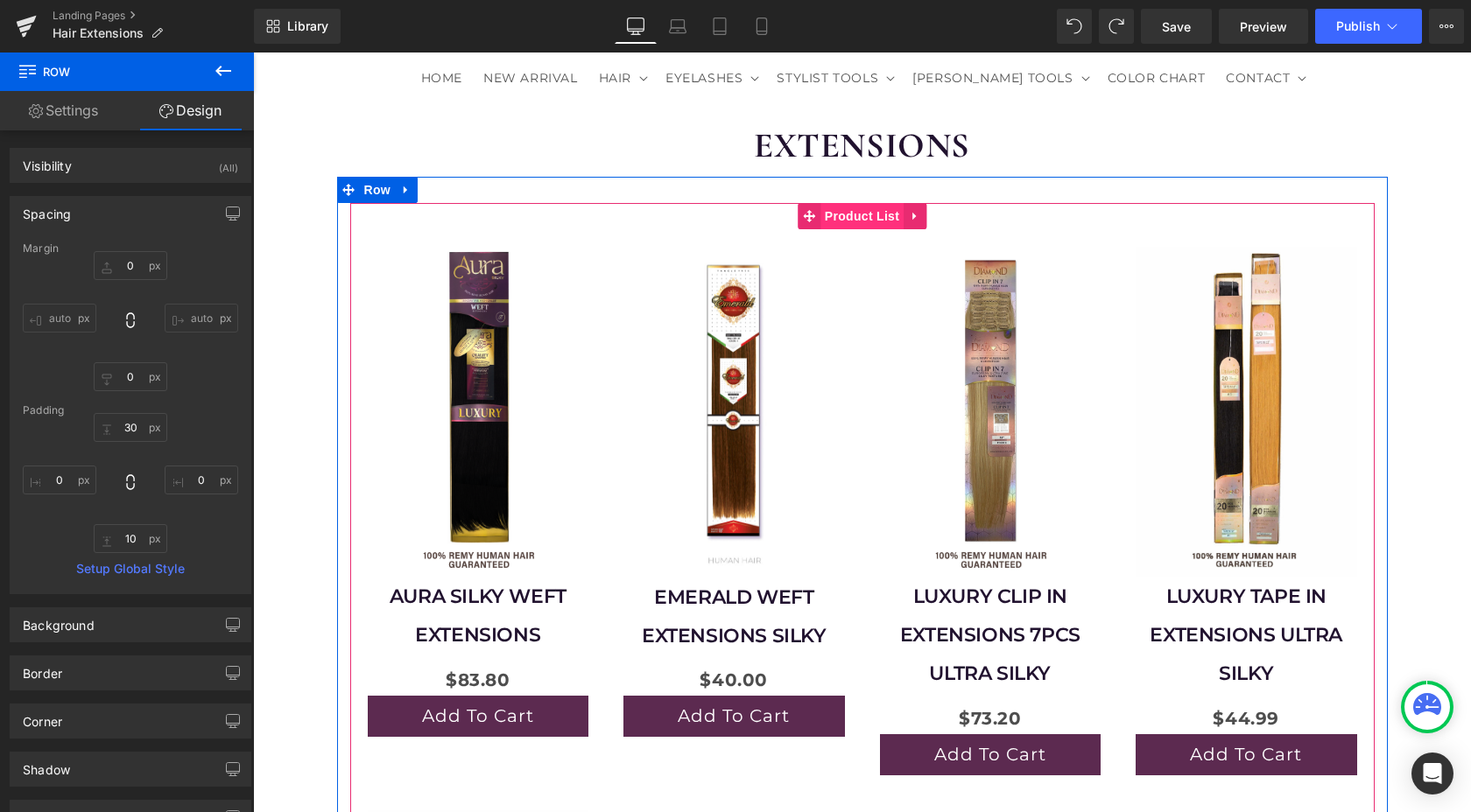
click at [844, 203] on span "Product List" at bounding box center [861, 216] width 83 height 26
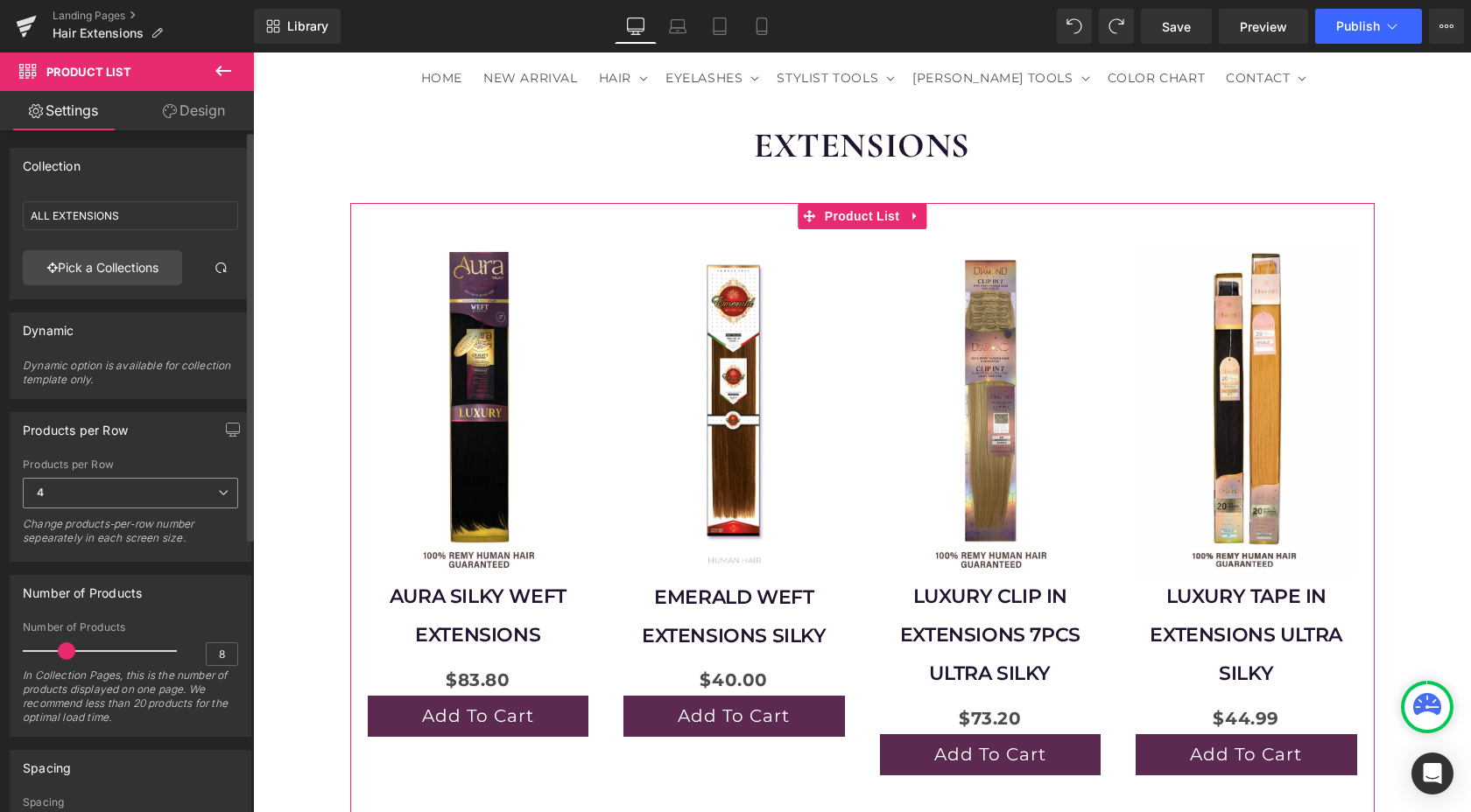
click at [197, 491] on span "4" at bounding box center [130, 493] width 216 height 30
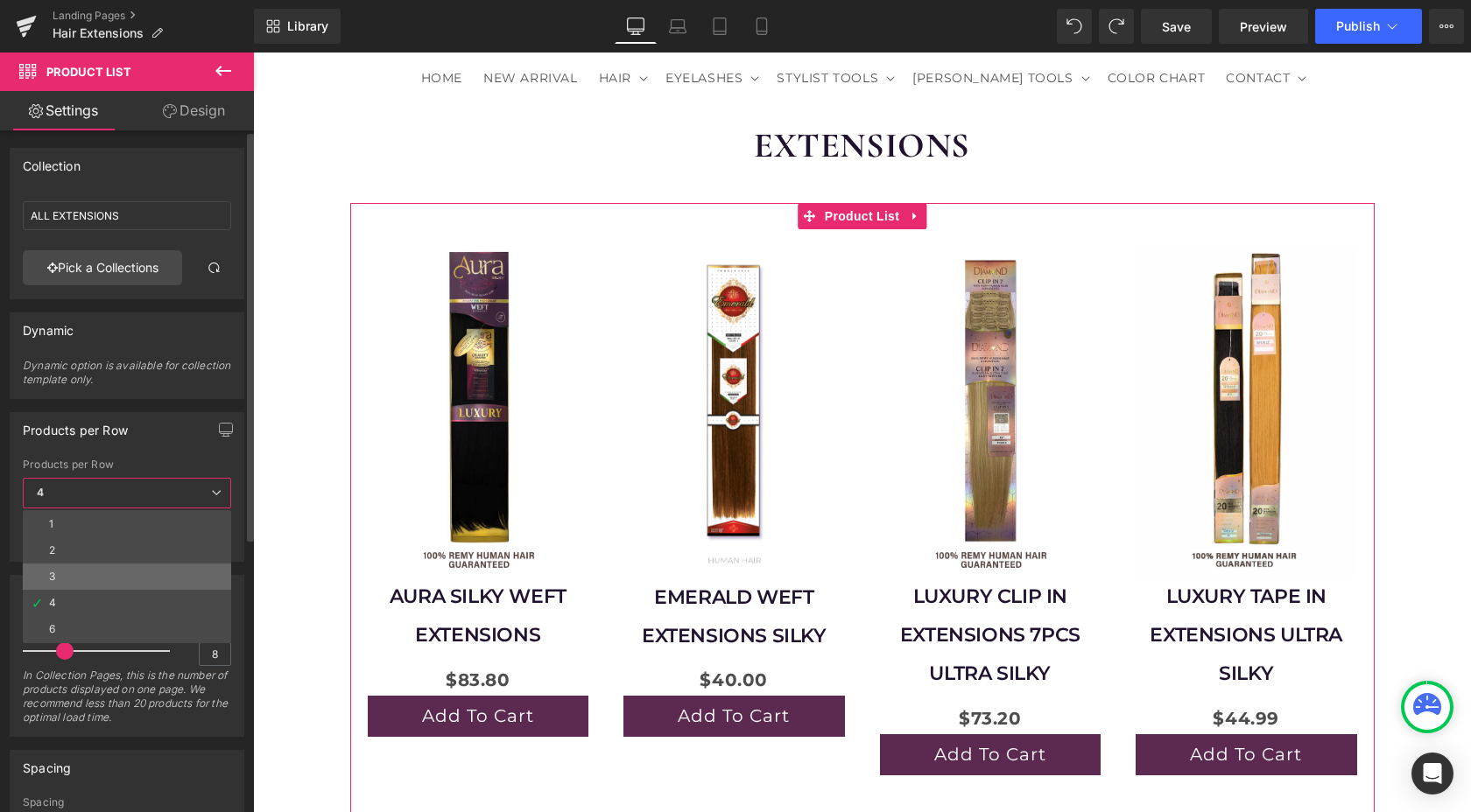
click at [70, 572] on li "3" at bounding box center [126, 577] width 209 height 26
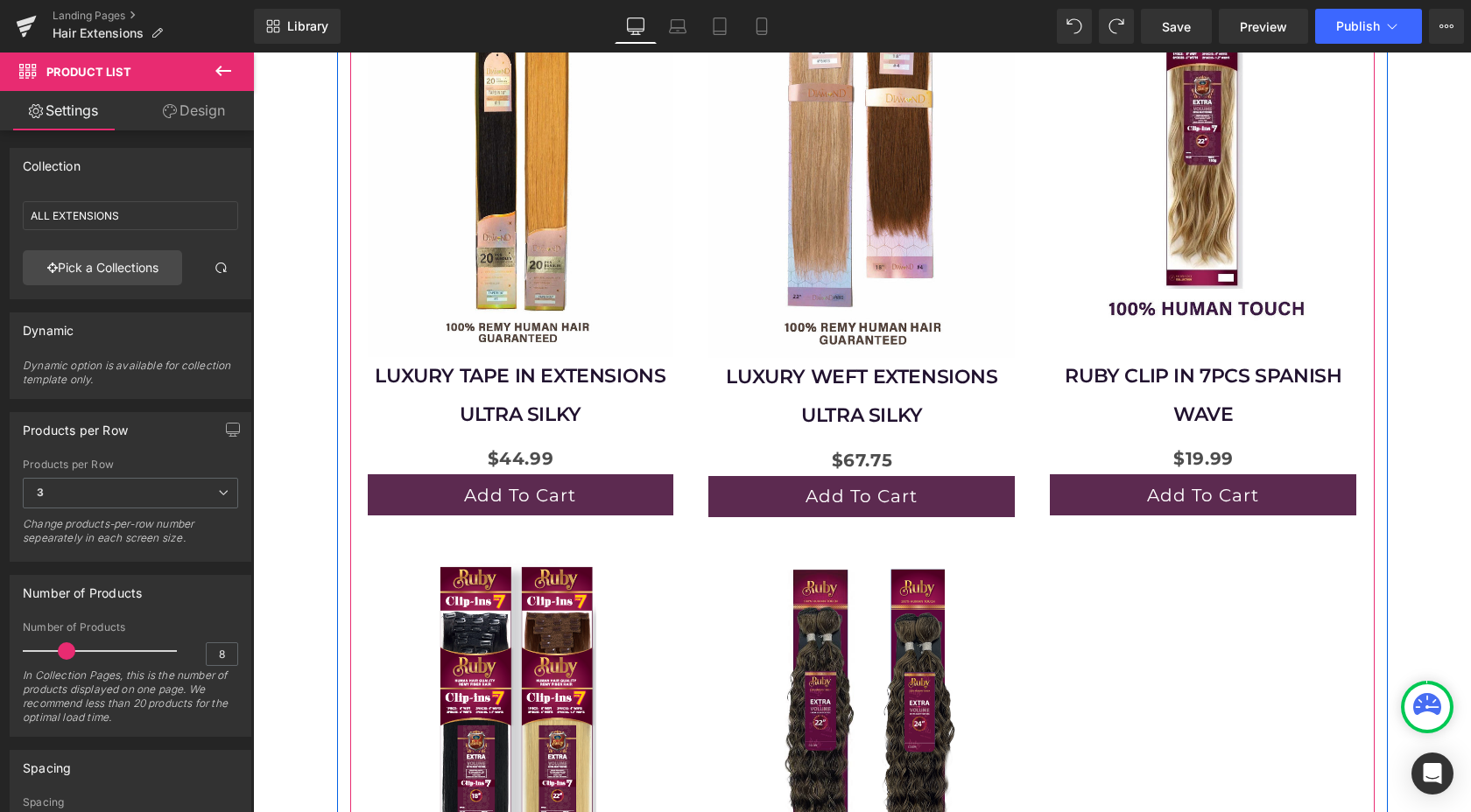
scroll to position [1114, 0]
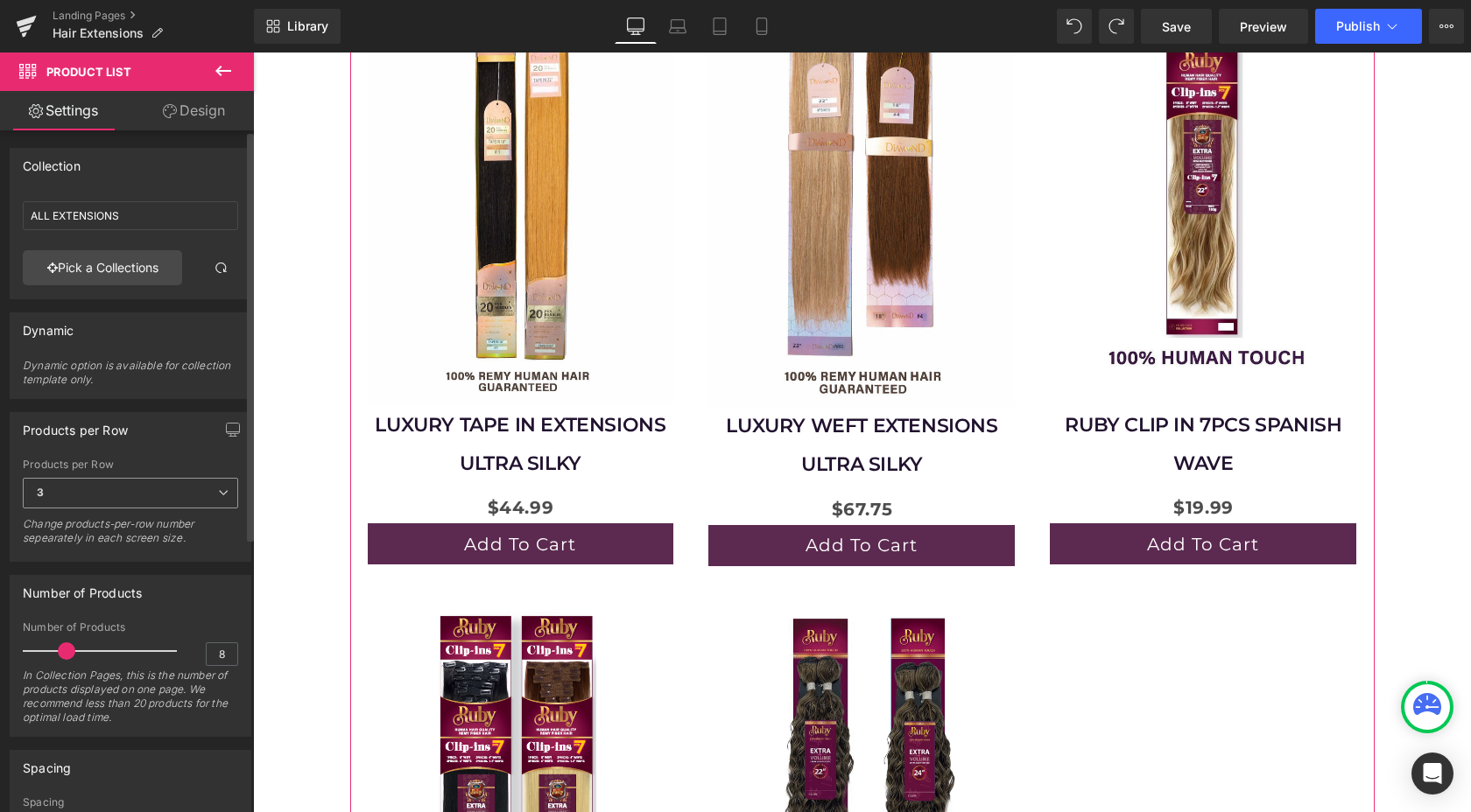
click at [184, 489] on span "3" at bounding box center [130, 493] width 216 height 30
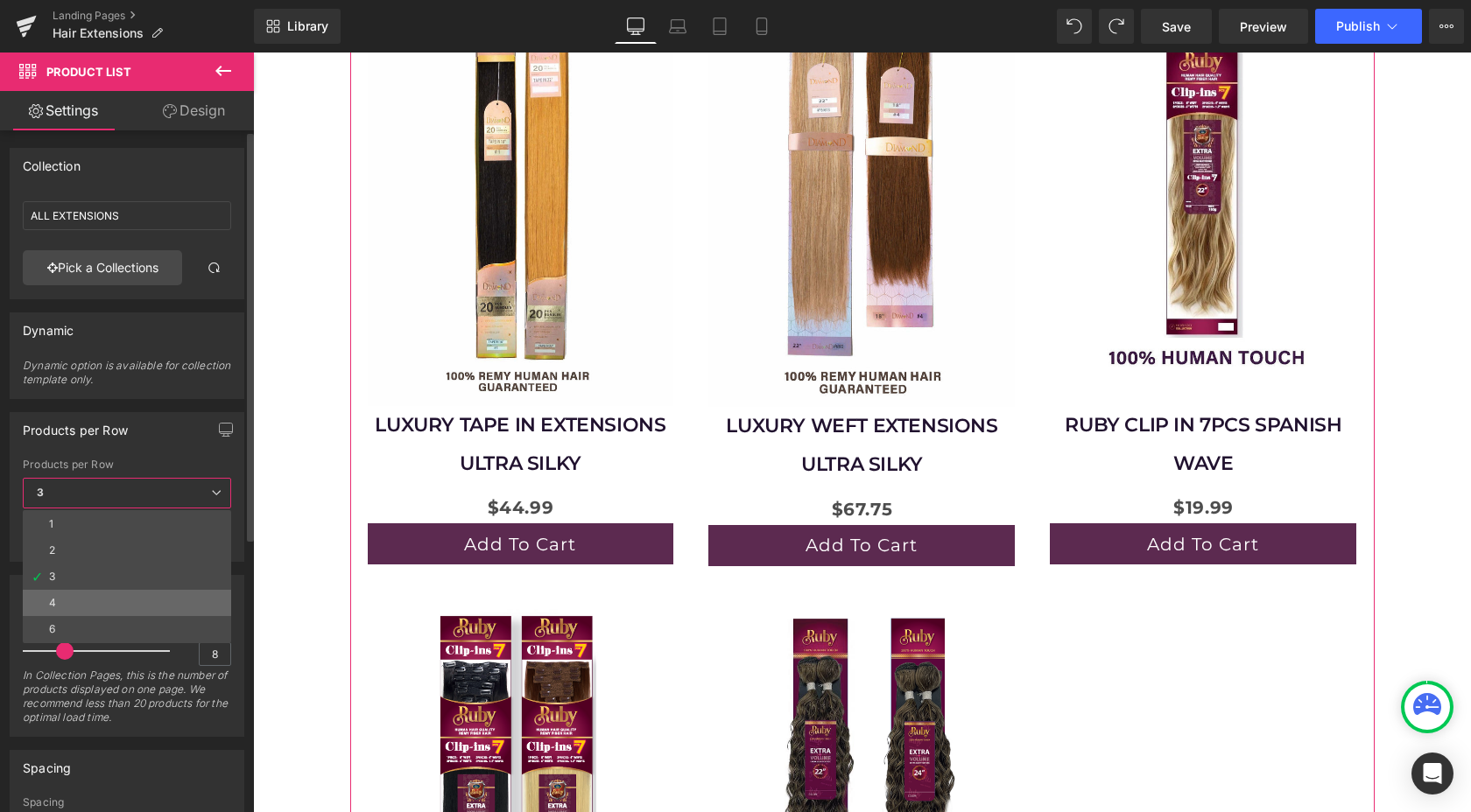
click at [38, 592] on li "4" at bounding box center [126, 603] width 209 height 26
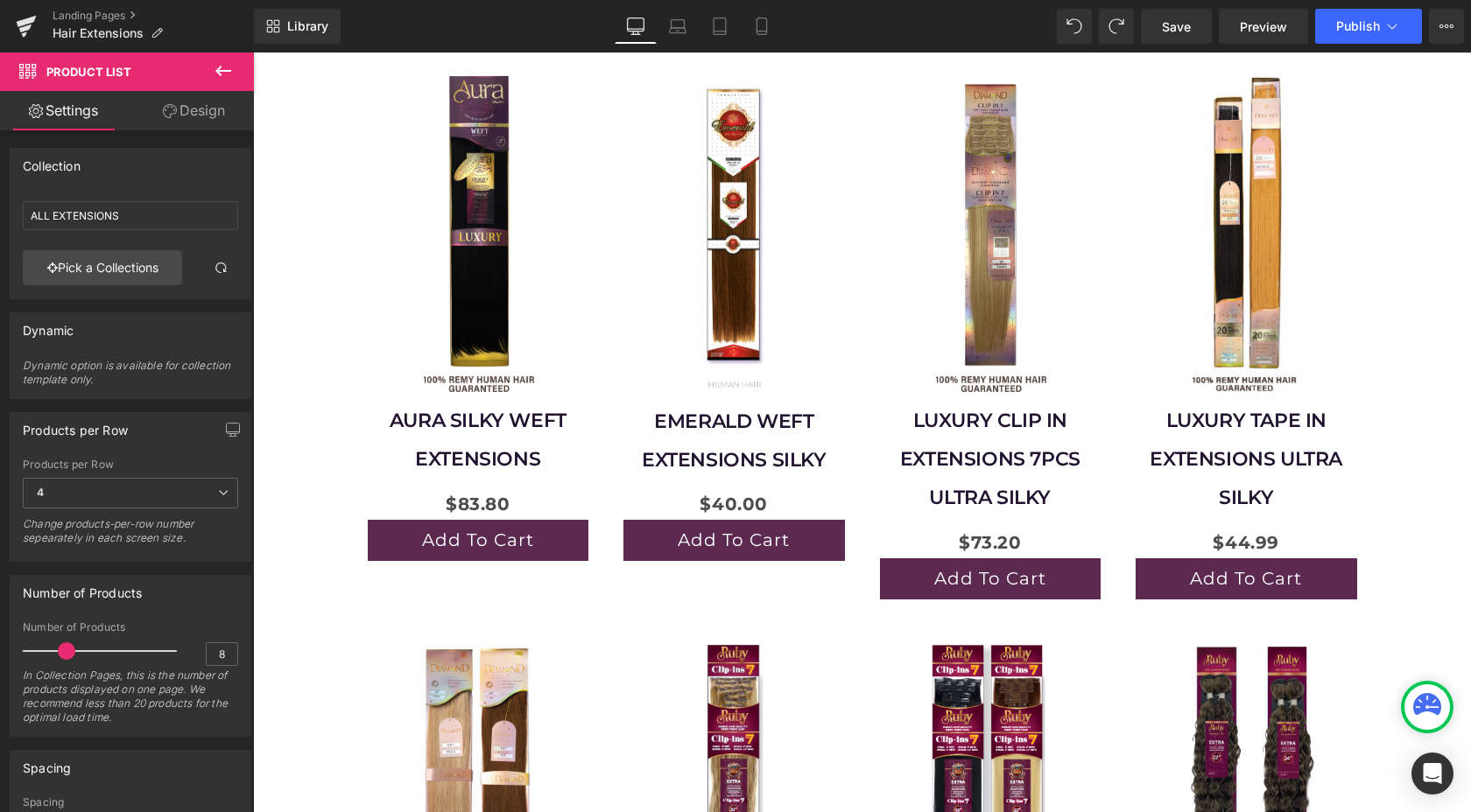
scroll to position [0, 0]
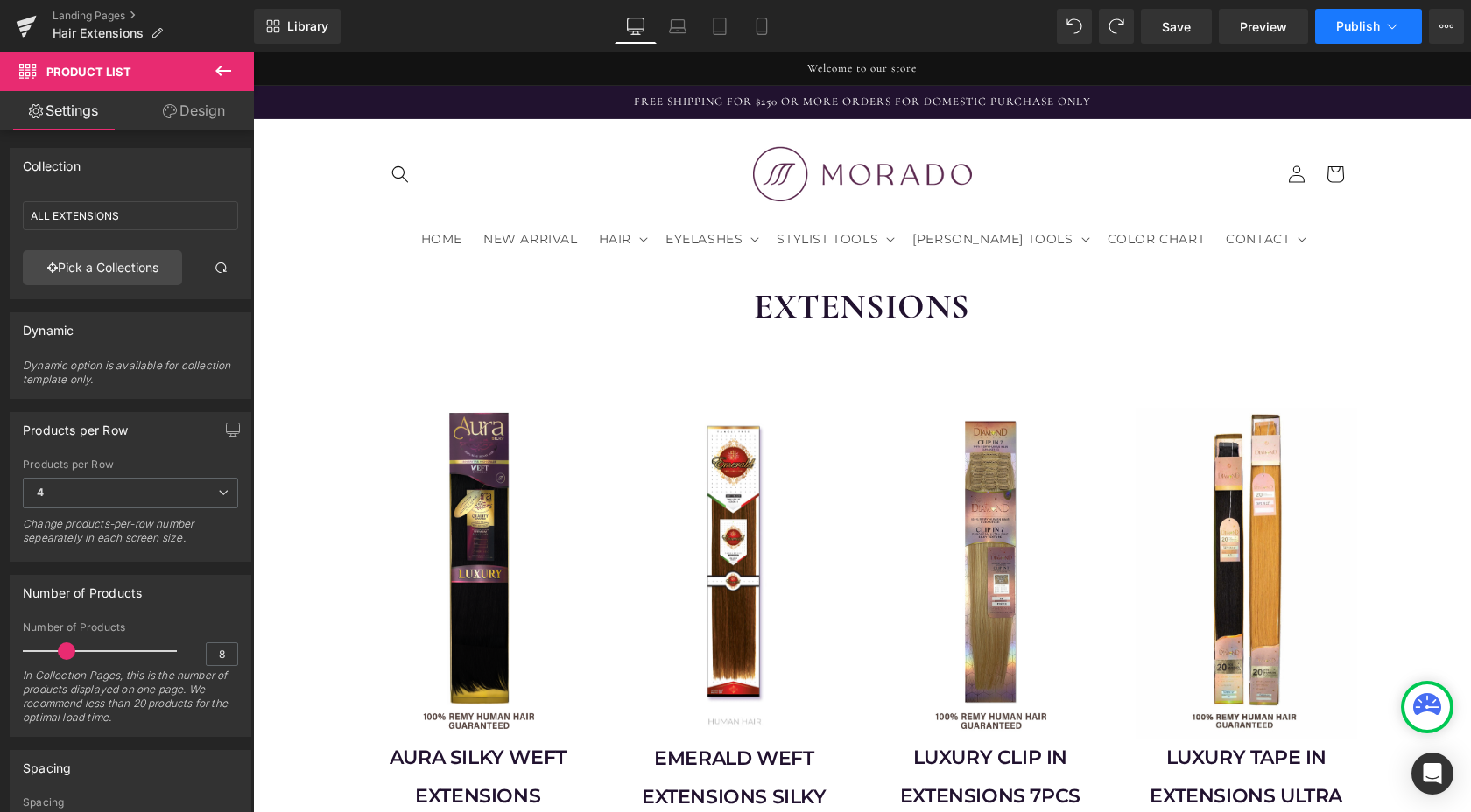
click at [1338, 35] on button "Publish" at bounding box center [1368, 26] width 107 height 35
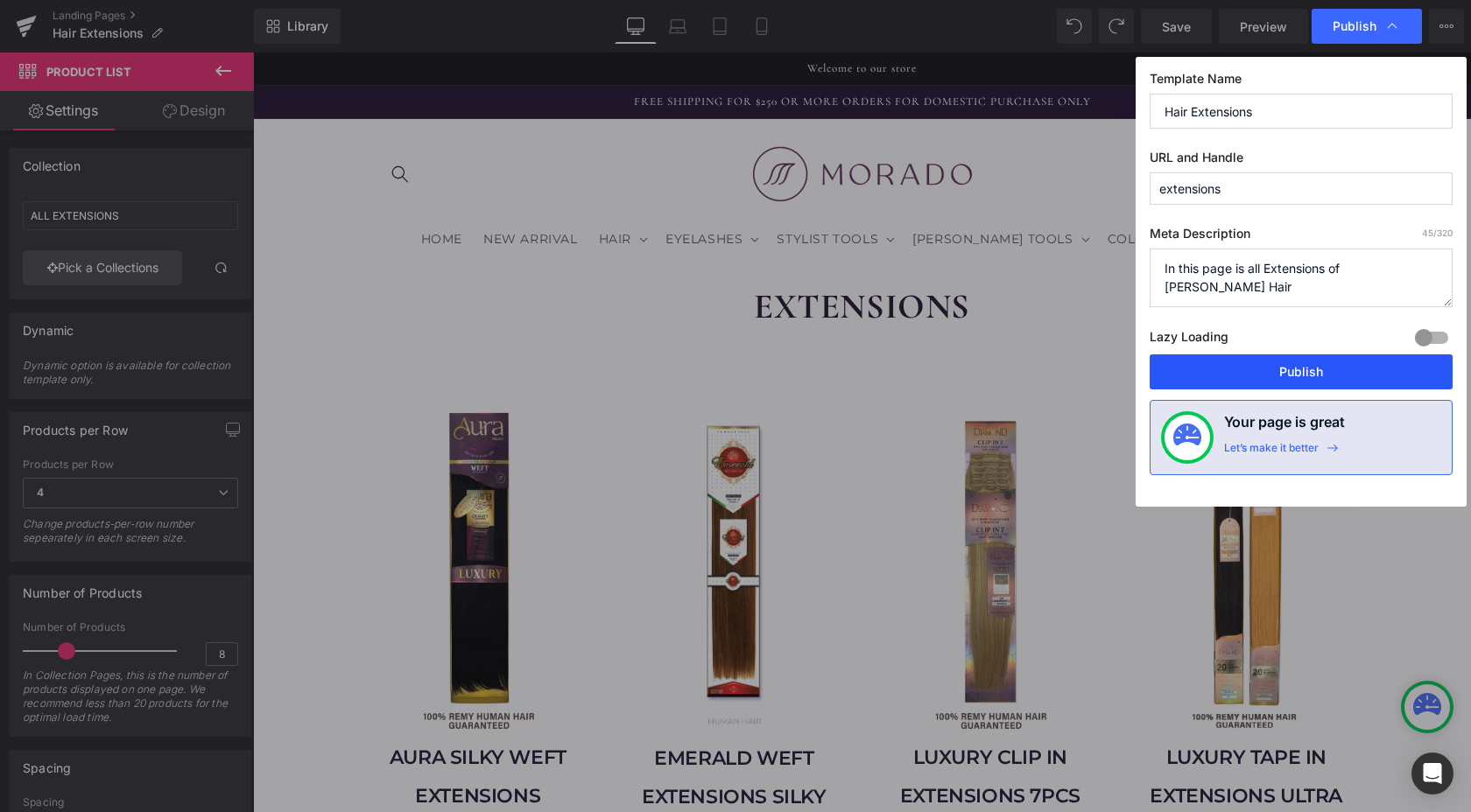
click at [1274, 373] on button "Publish" at bounding box center [1301, 372] width 303 height 35
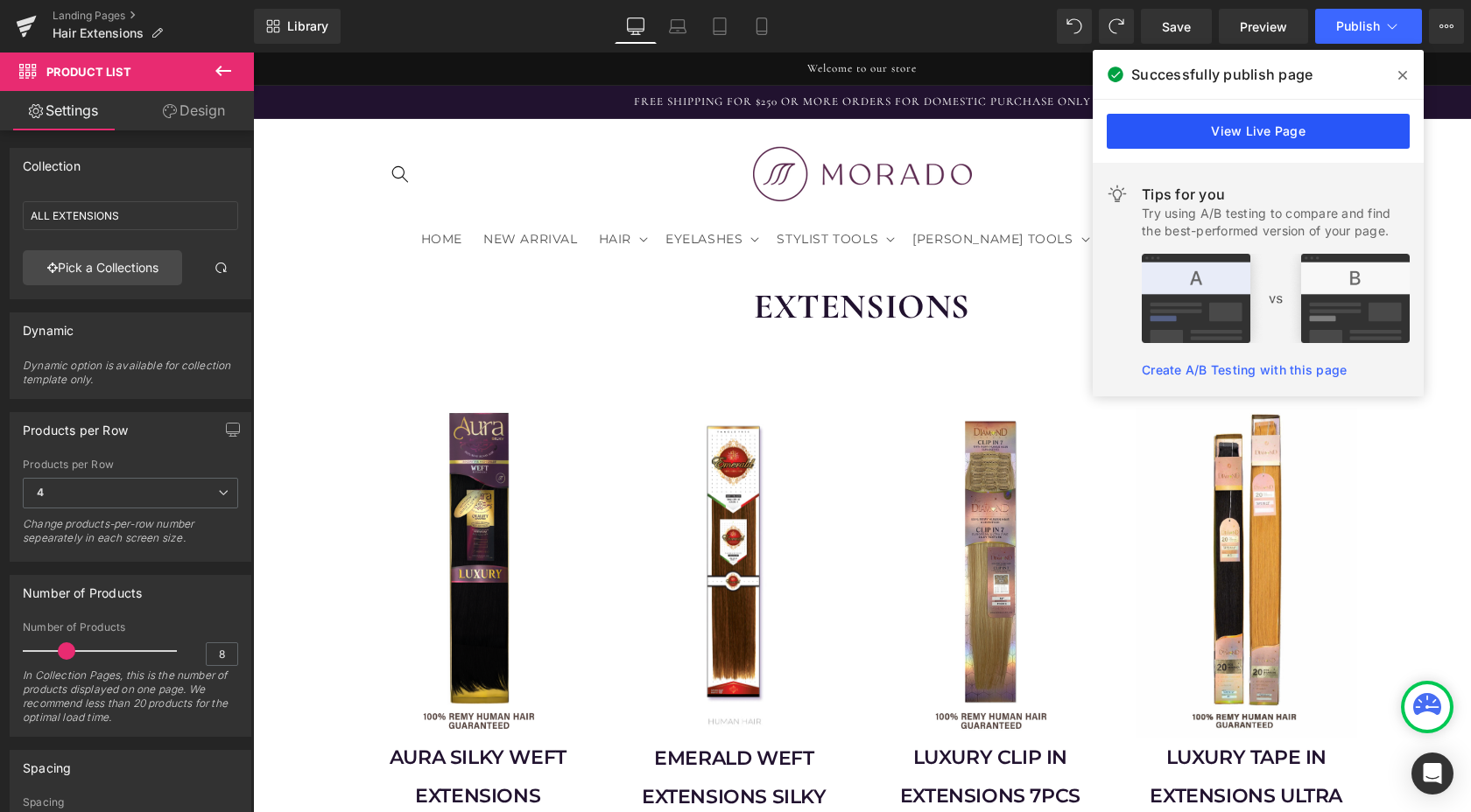
click at [1326, 130] on link "View Live Page" at bounding box center [1258, 131] width 303 height 35
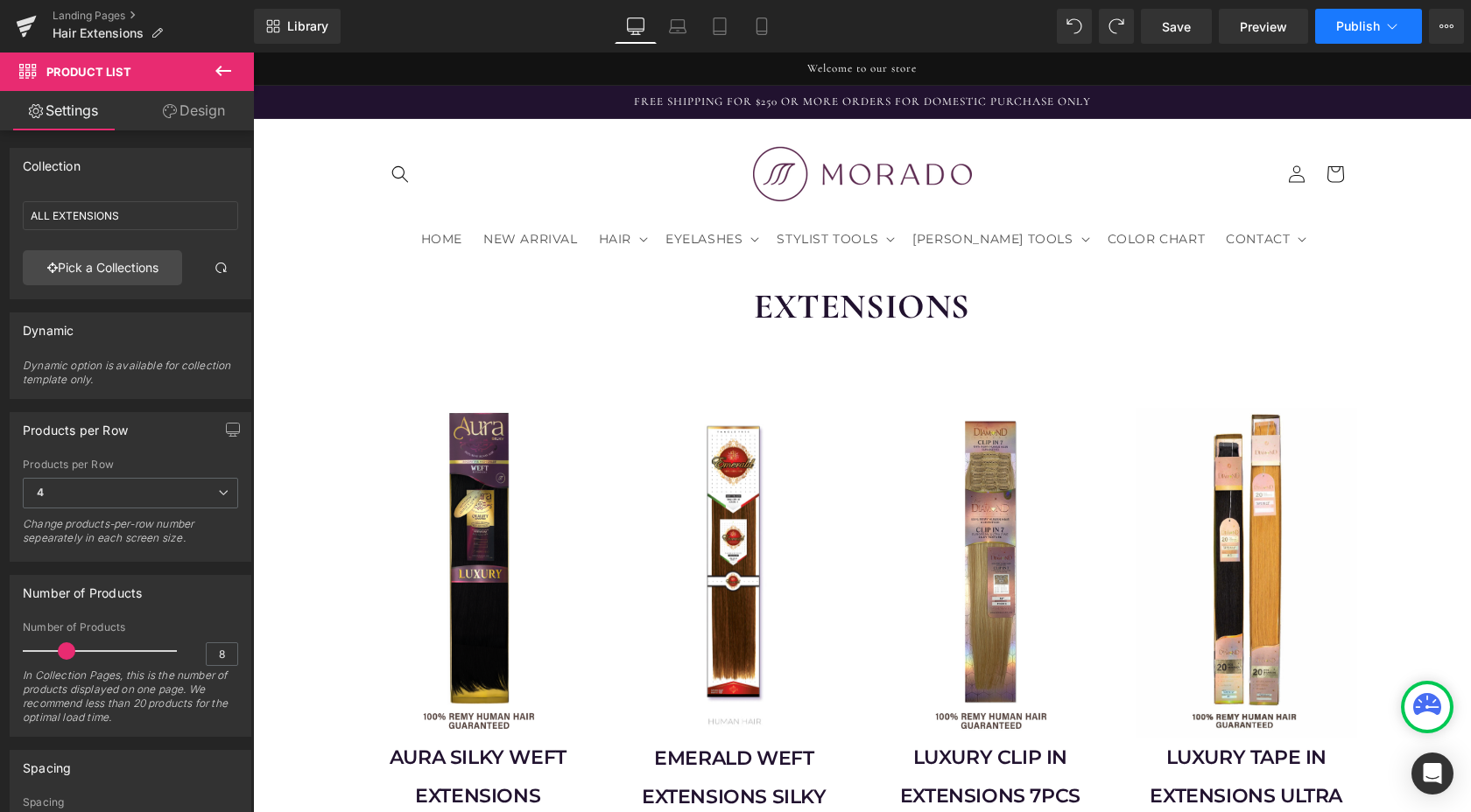
click at [1356, 24] on span "Publish" at bounding box center [1357, 27] width 44 height 14
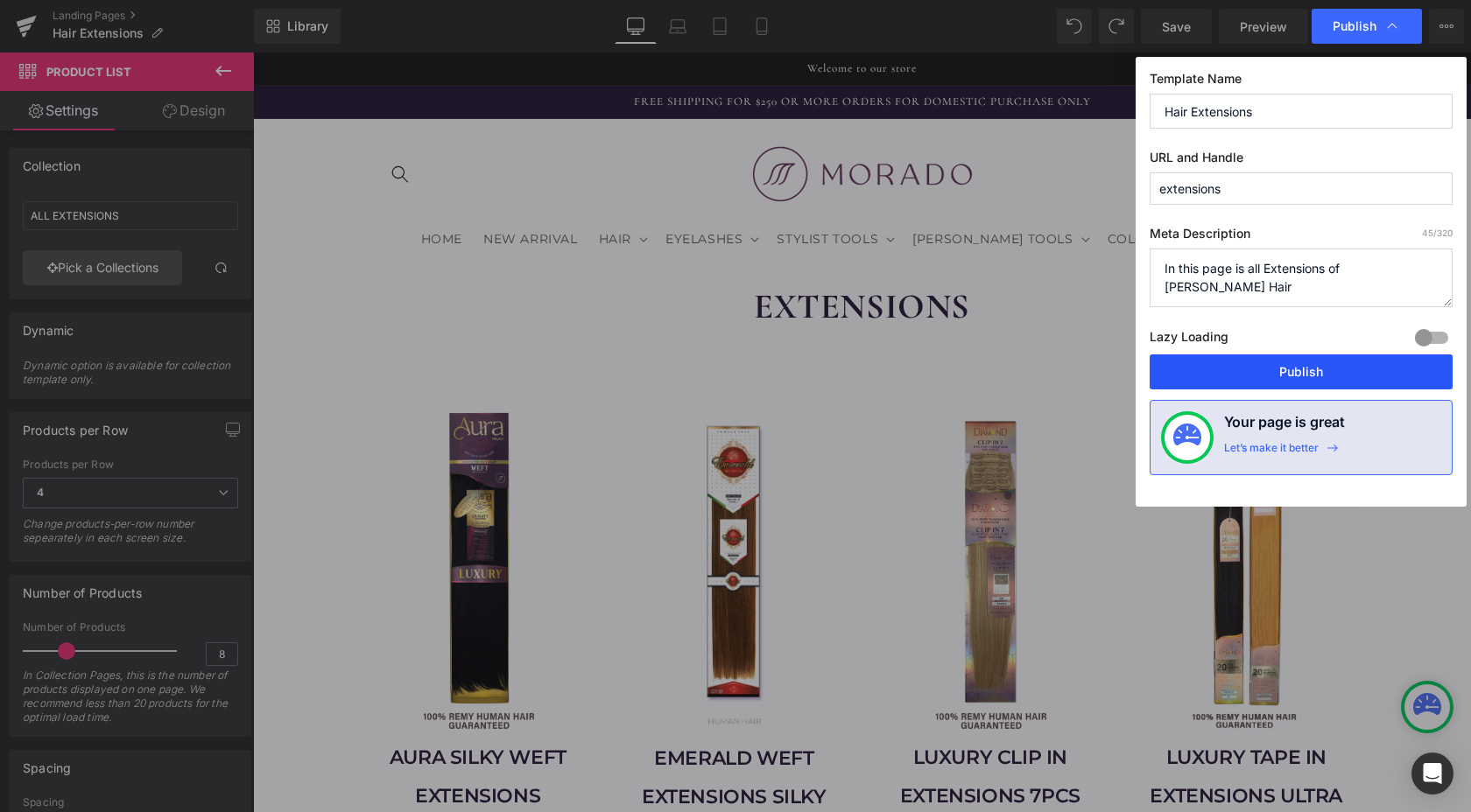
click at [1253, 365] on button "Publish" at bounding box center [1301, 372] width 303 height 35
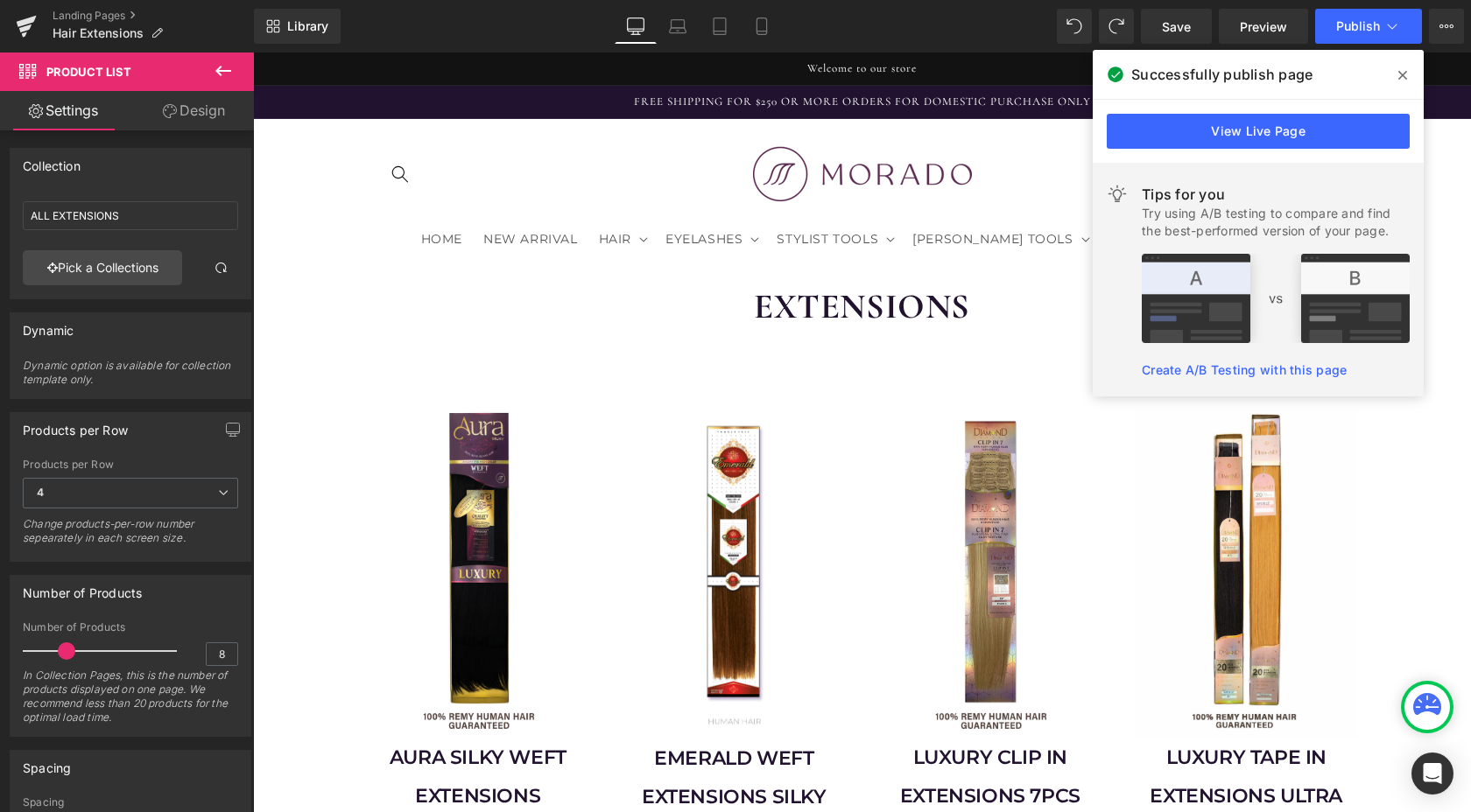
click at [1405, 74] on icon at bounding box center [1402, 75] width 9 height 14
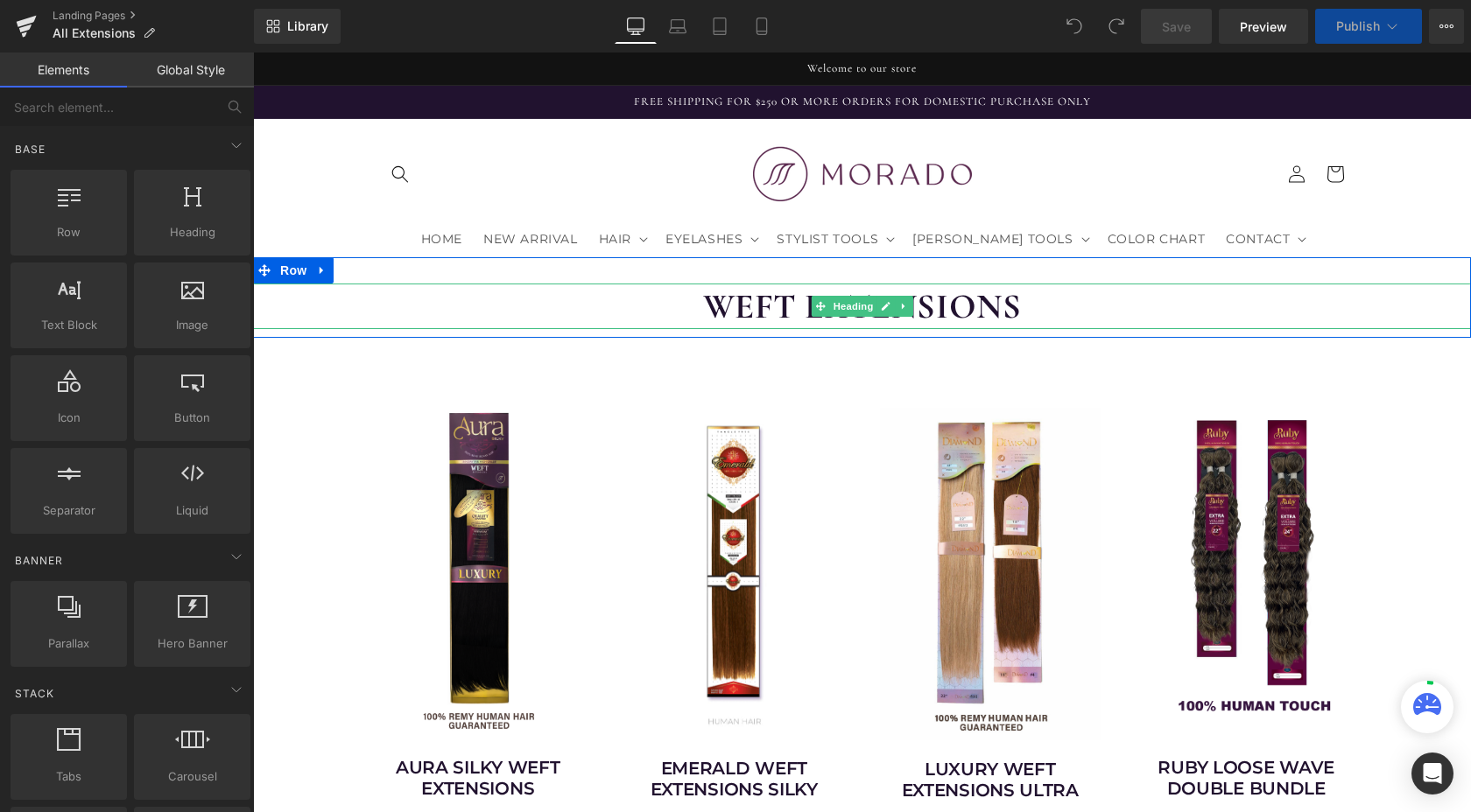
click at [938, 284] on h1 "WEFT EXTENSIONS" at bounding box center [862, 306] width 1218 height 46
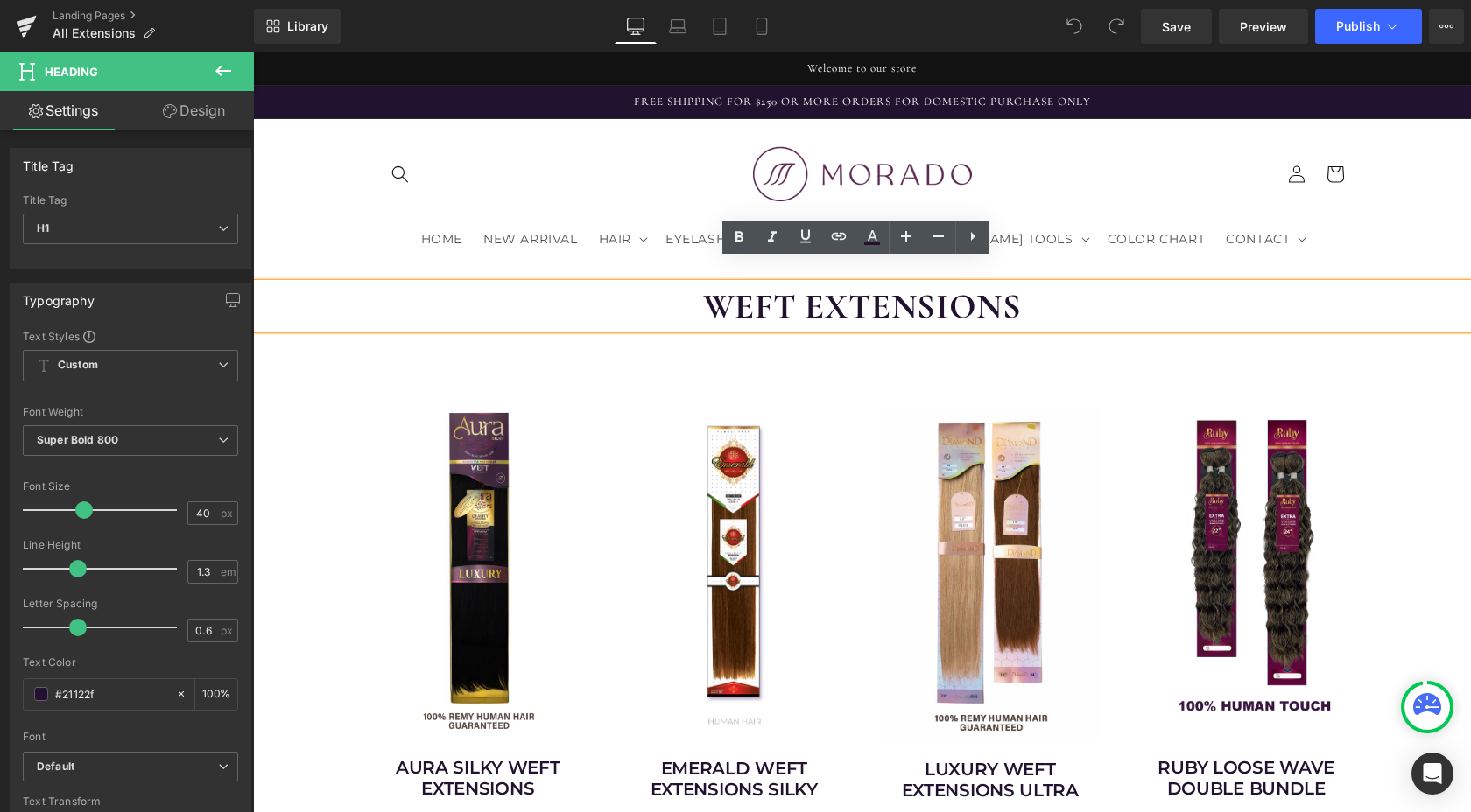
click at [783, 284] on h1 "WEFT EXTENSIONS" at bounding box center [862, 306] width 1218 height 46
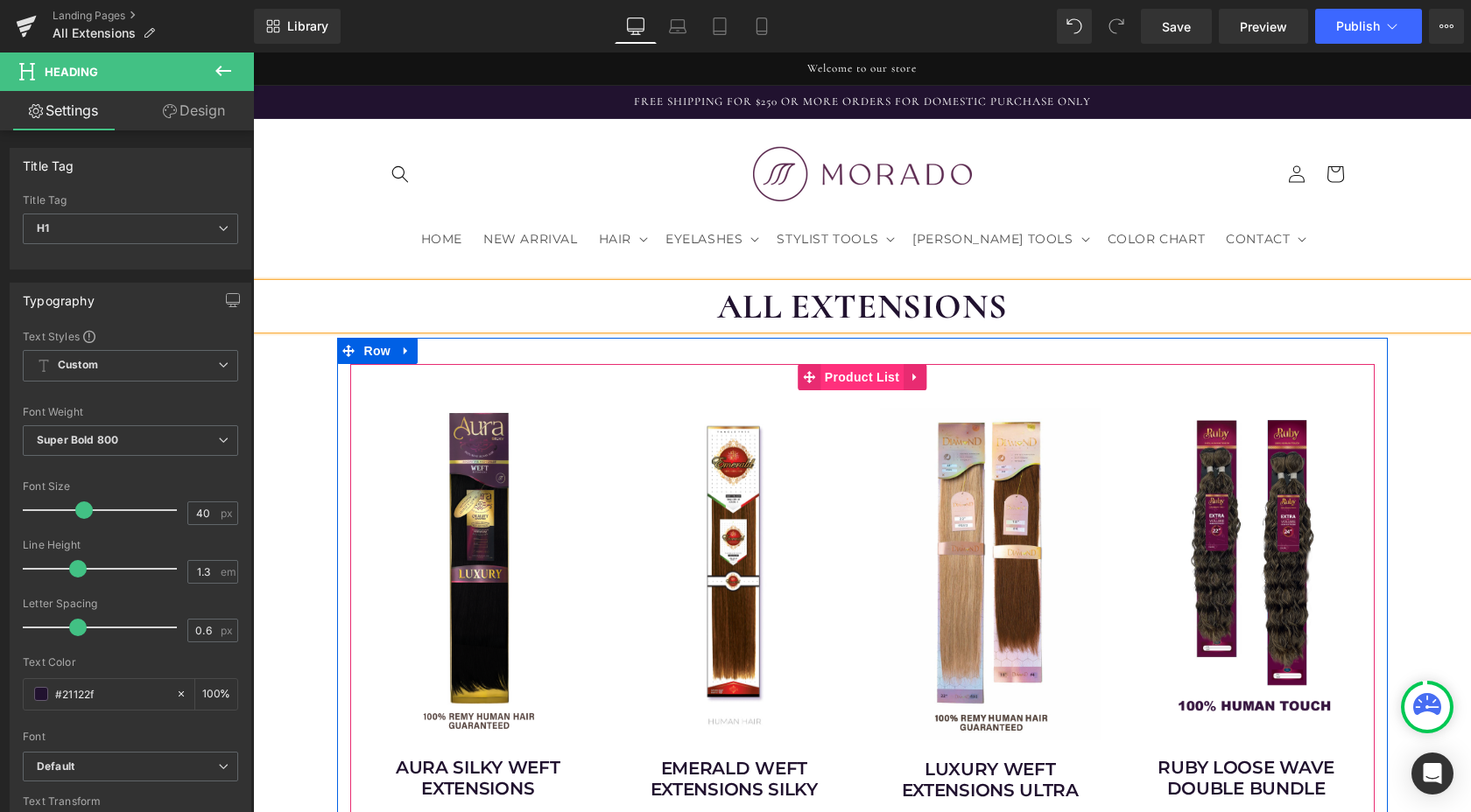
click at [857, 364] on span "Product List" at bounding box center [861, 377] width 83 height 26
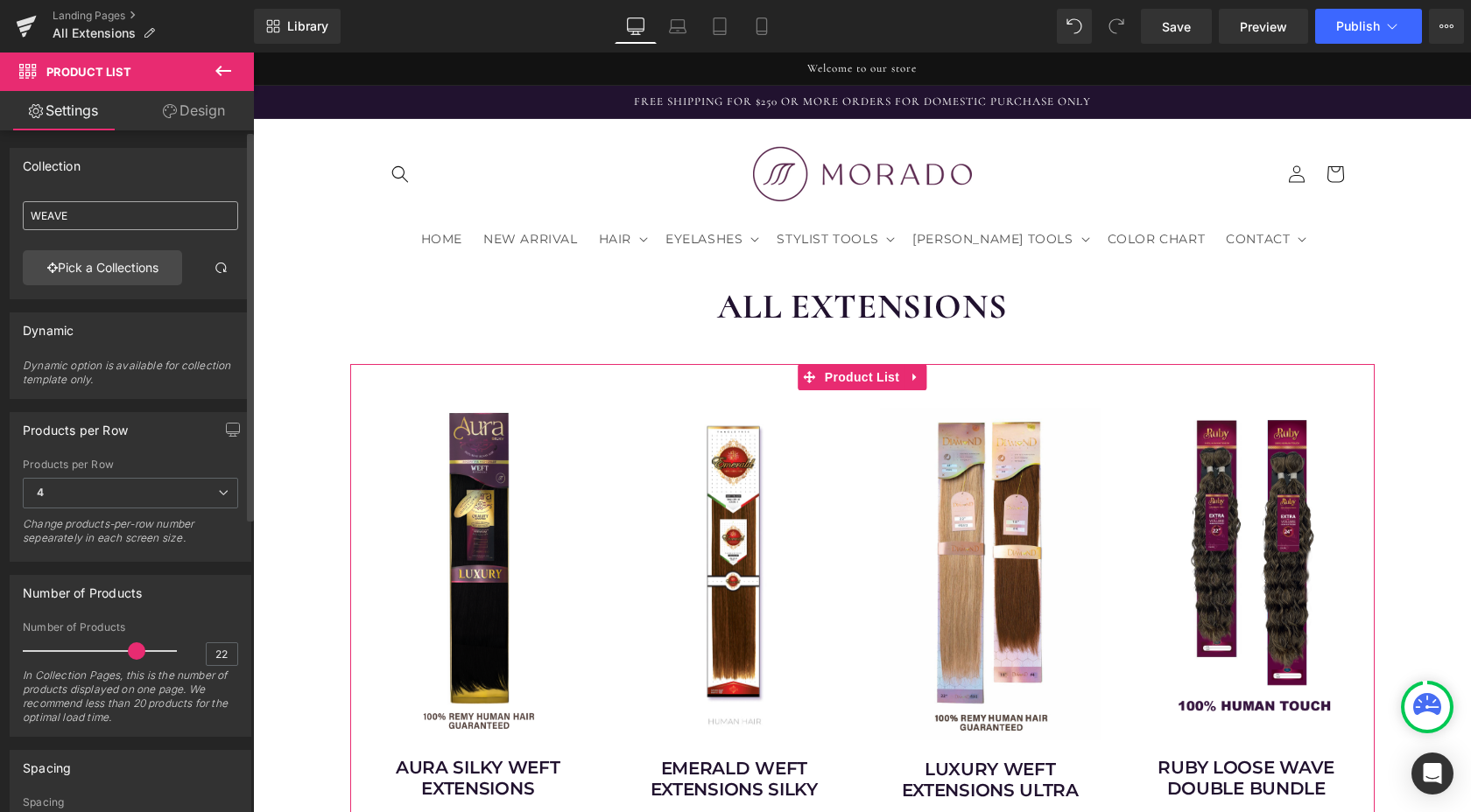
click at [132, 208] on input "WEAVE" at bounding box center [130, 216] width 216 height 29
click at [96, 268] on link "Pick a Collections" at bounding box center [102, 268] width 159 height 35
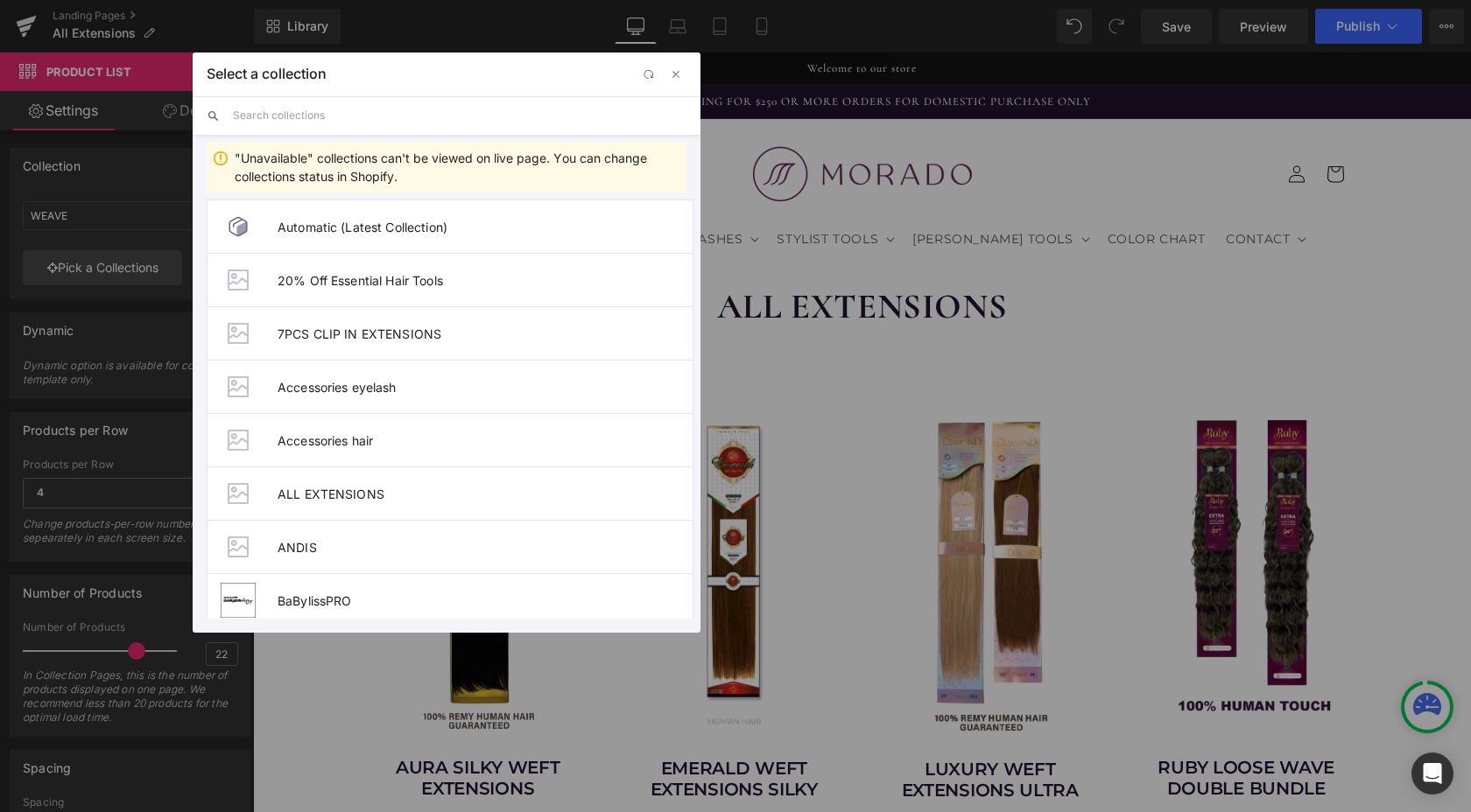
click at [308, 120] on input "text" at bounding box center [459, 115] width 453 height 38
type input "all"
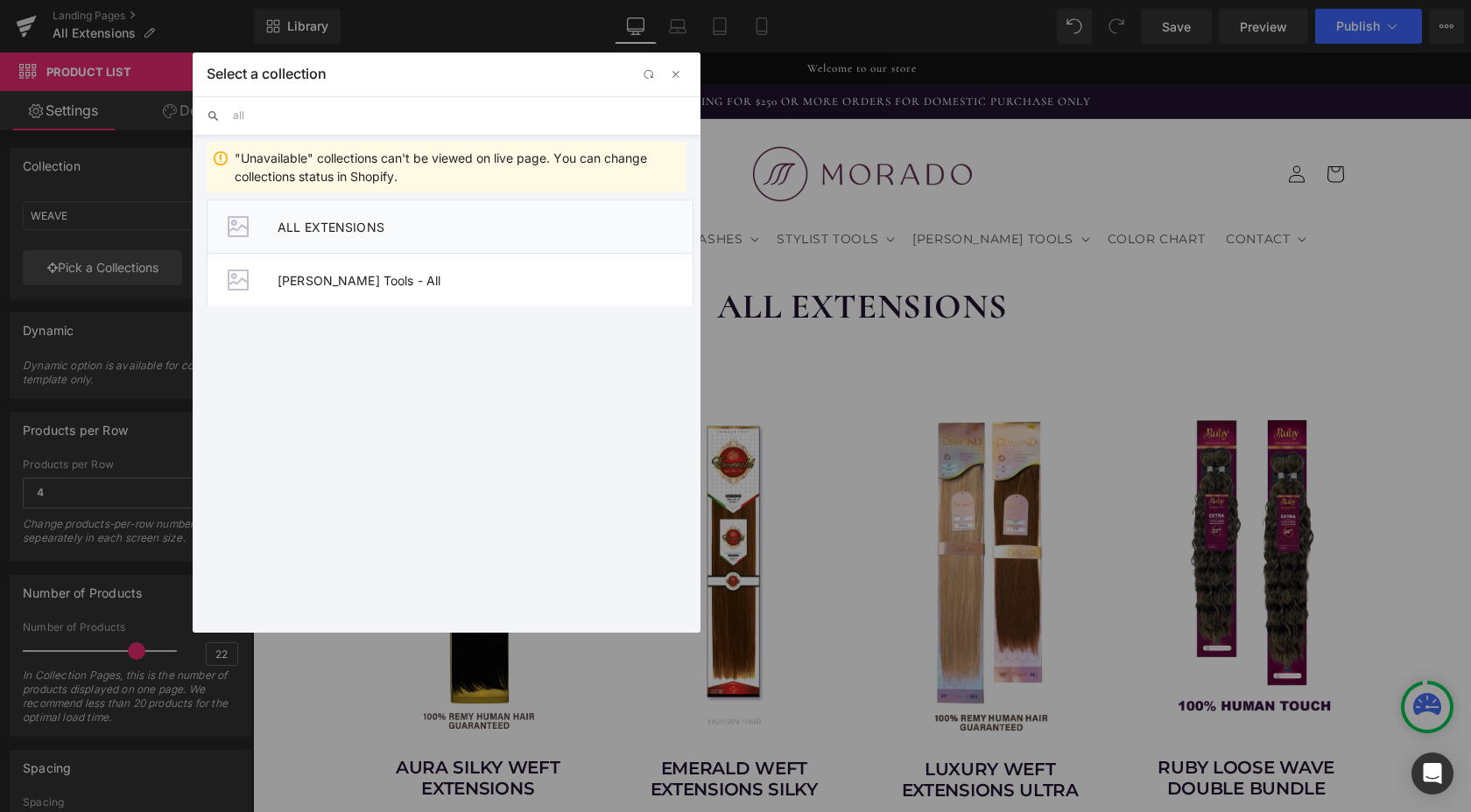
click at [344, 235] on li "ALL EXTENSIONS" at bounding box center [450, 227] width 487 height 54
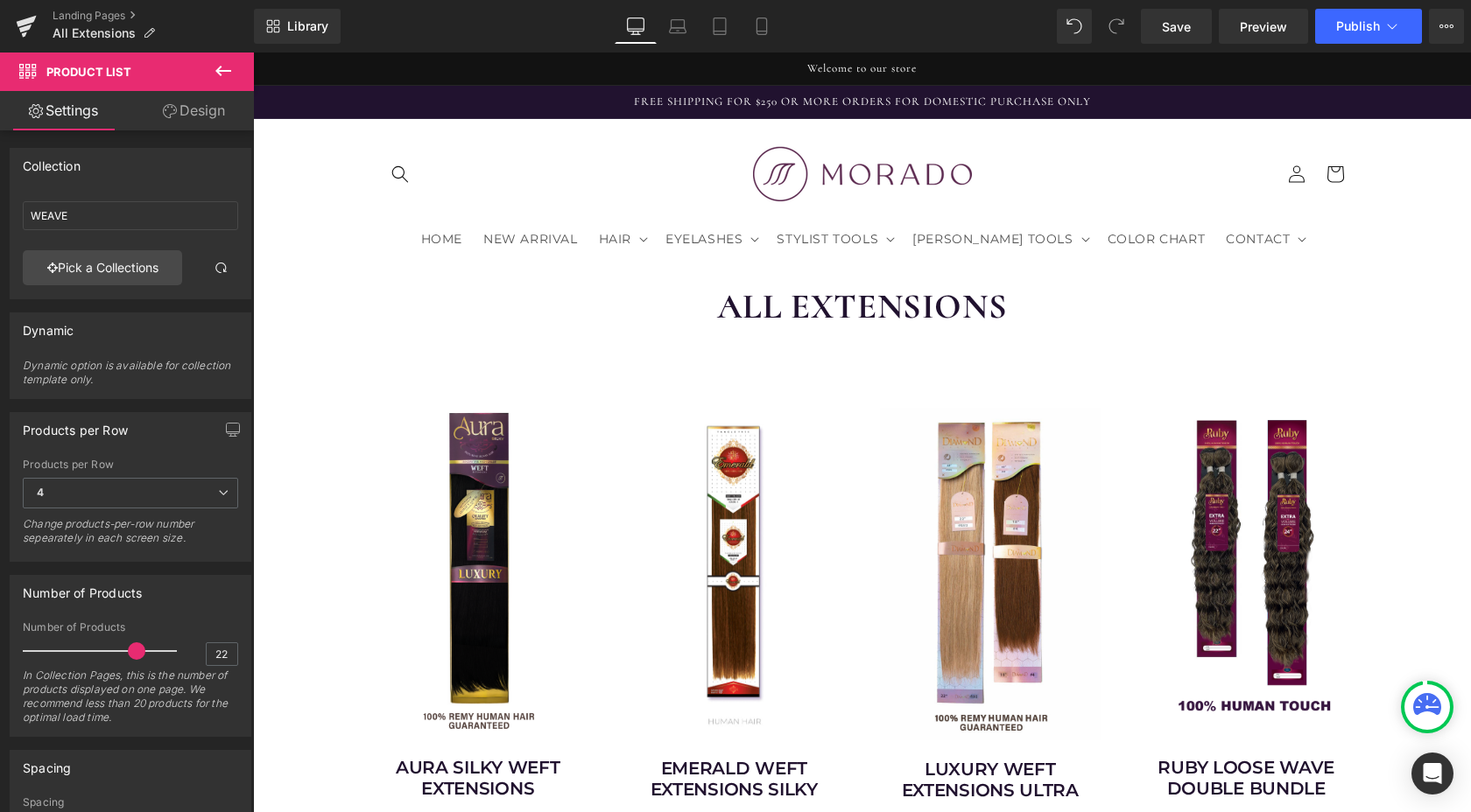
type input "ALL EXTENSIONS"
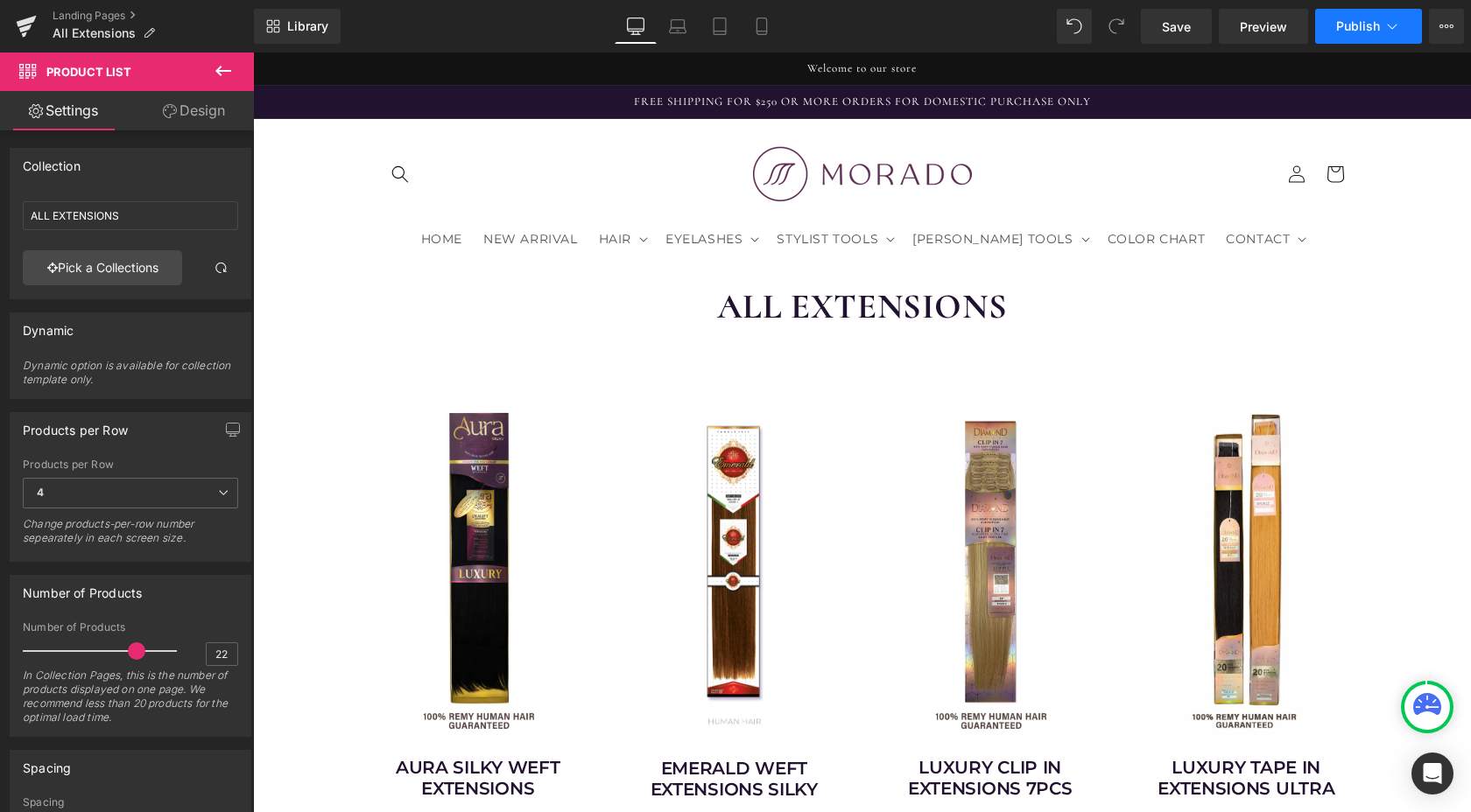
click at [1355, 27] on span "Publish" at bounding box center [1357, 27] width 44 height 14
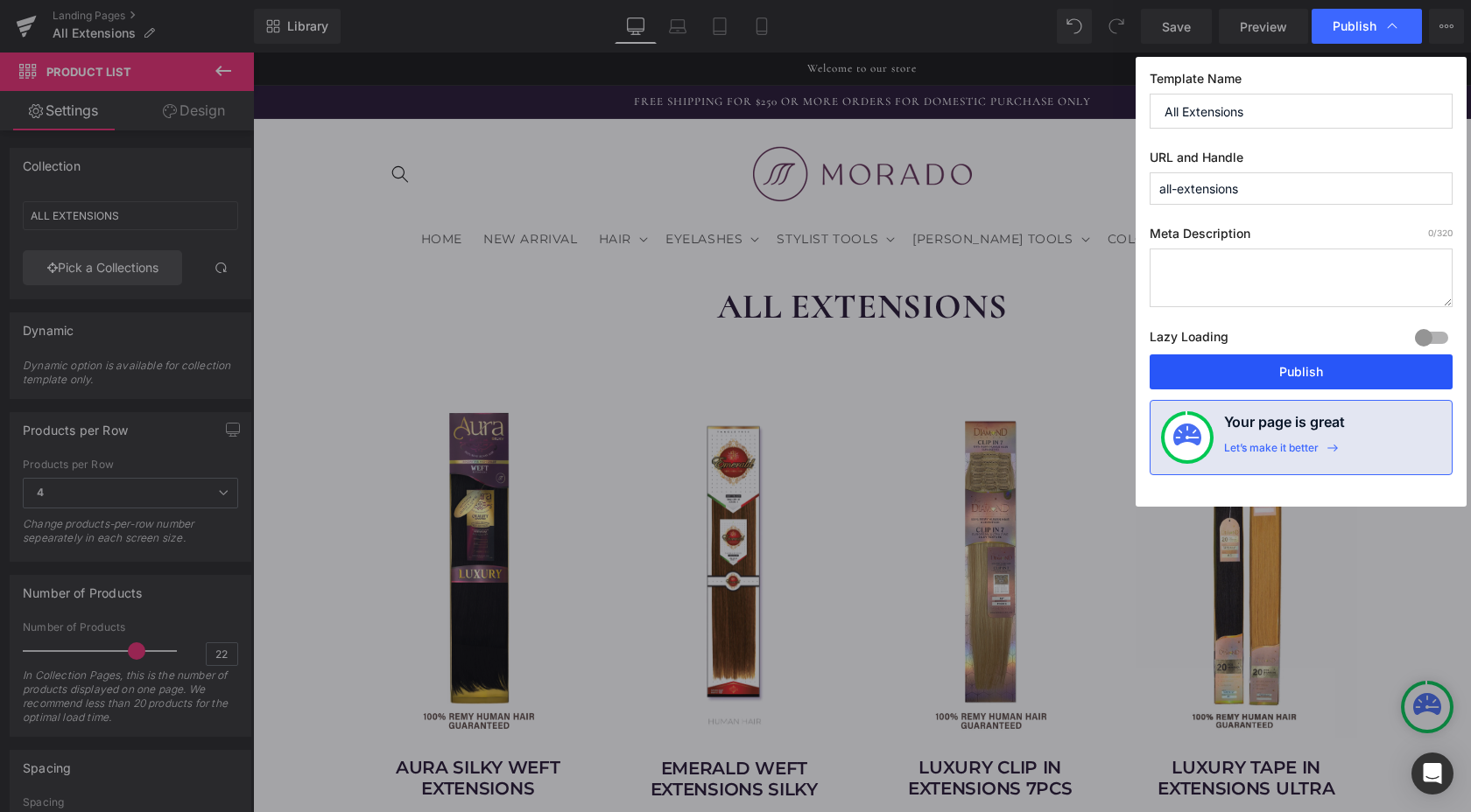
click at [1310, 367] on button "Publish" at bounding box center [1301, 372] width 303 height 35
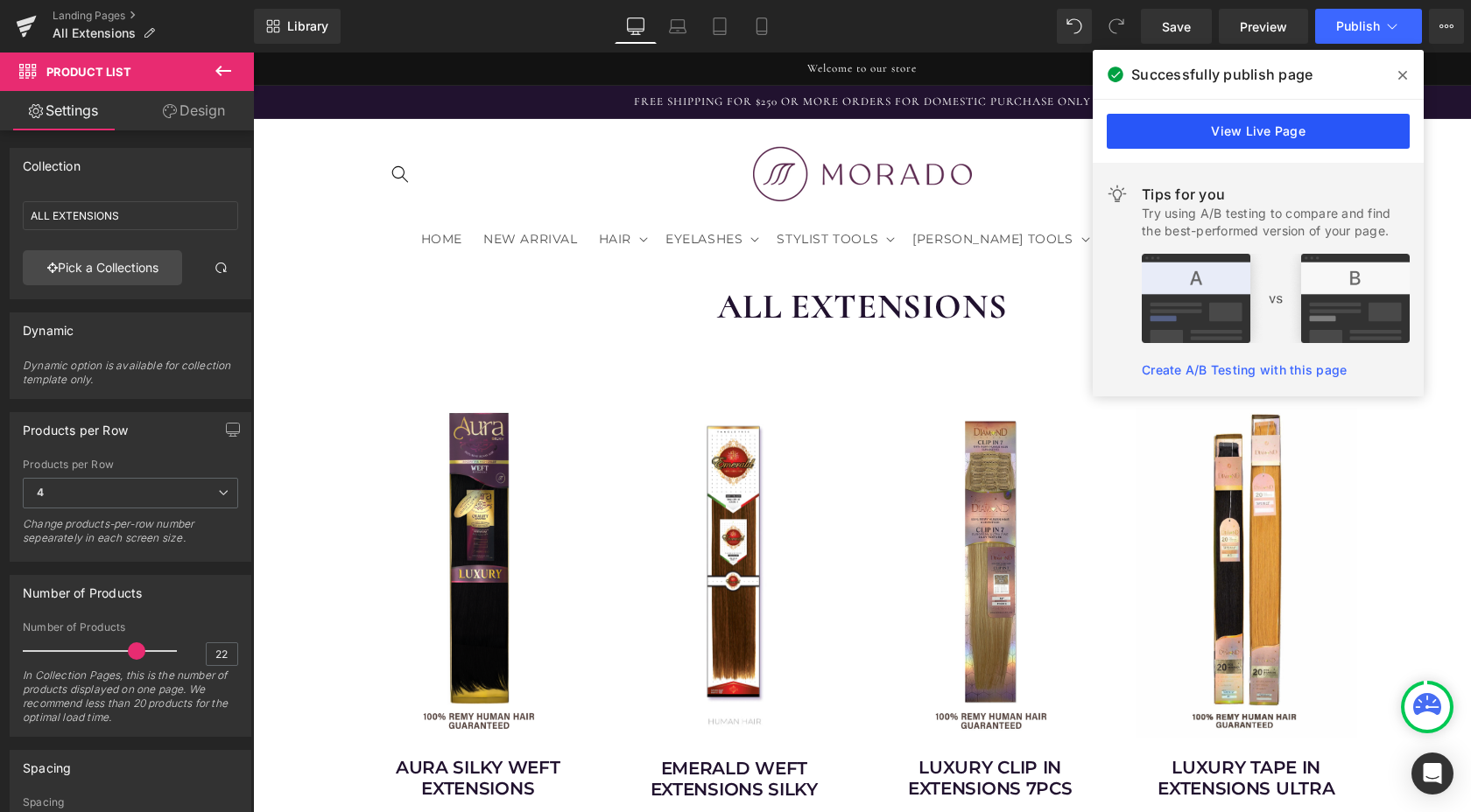
click at [1231, 137] on link "View Live Page" at bounding box center [1258, 131] width 303 height 35
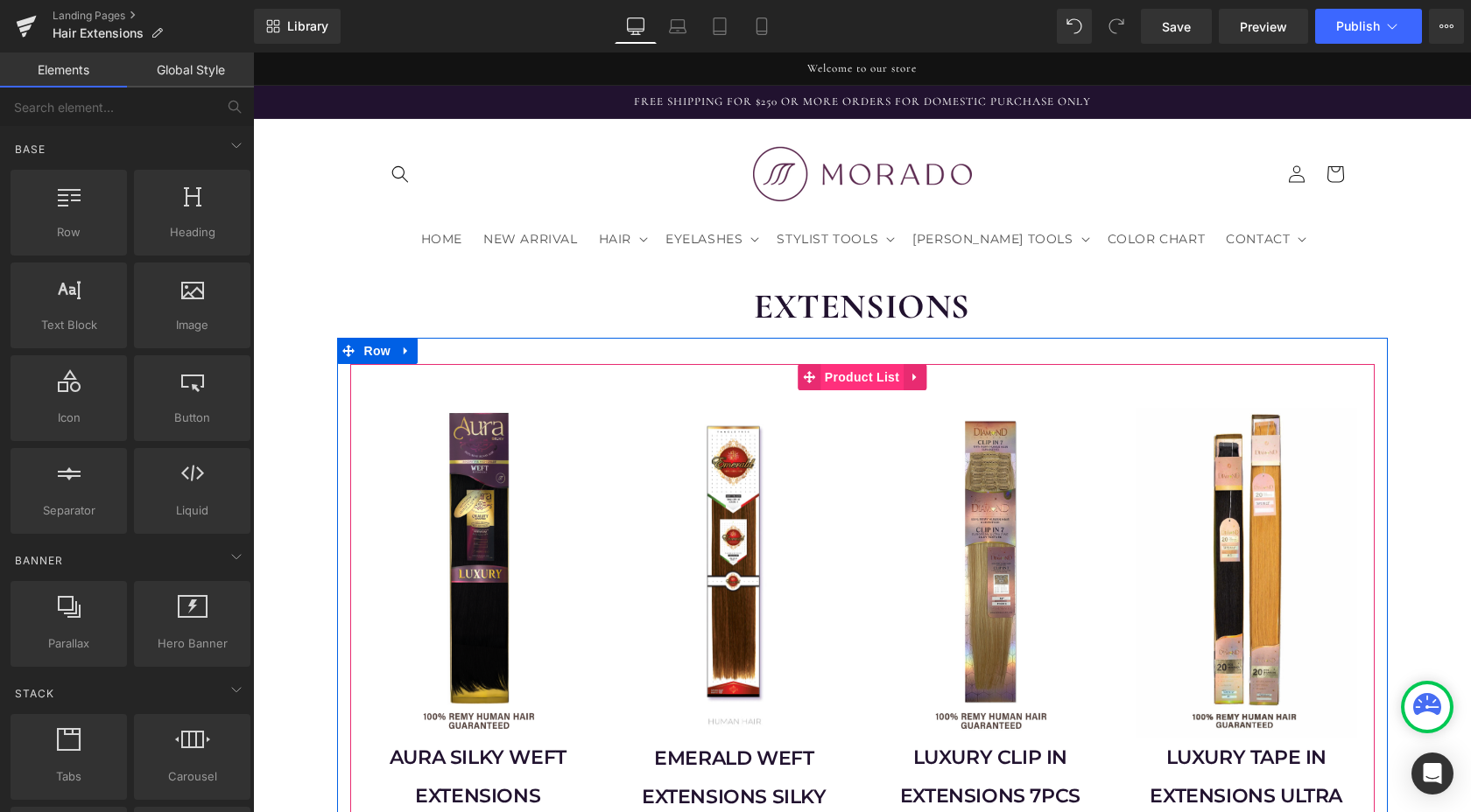
click at [858, 364] on span "Product List" at bounding box center [861, 377] width 83 height 26
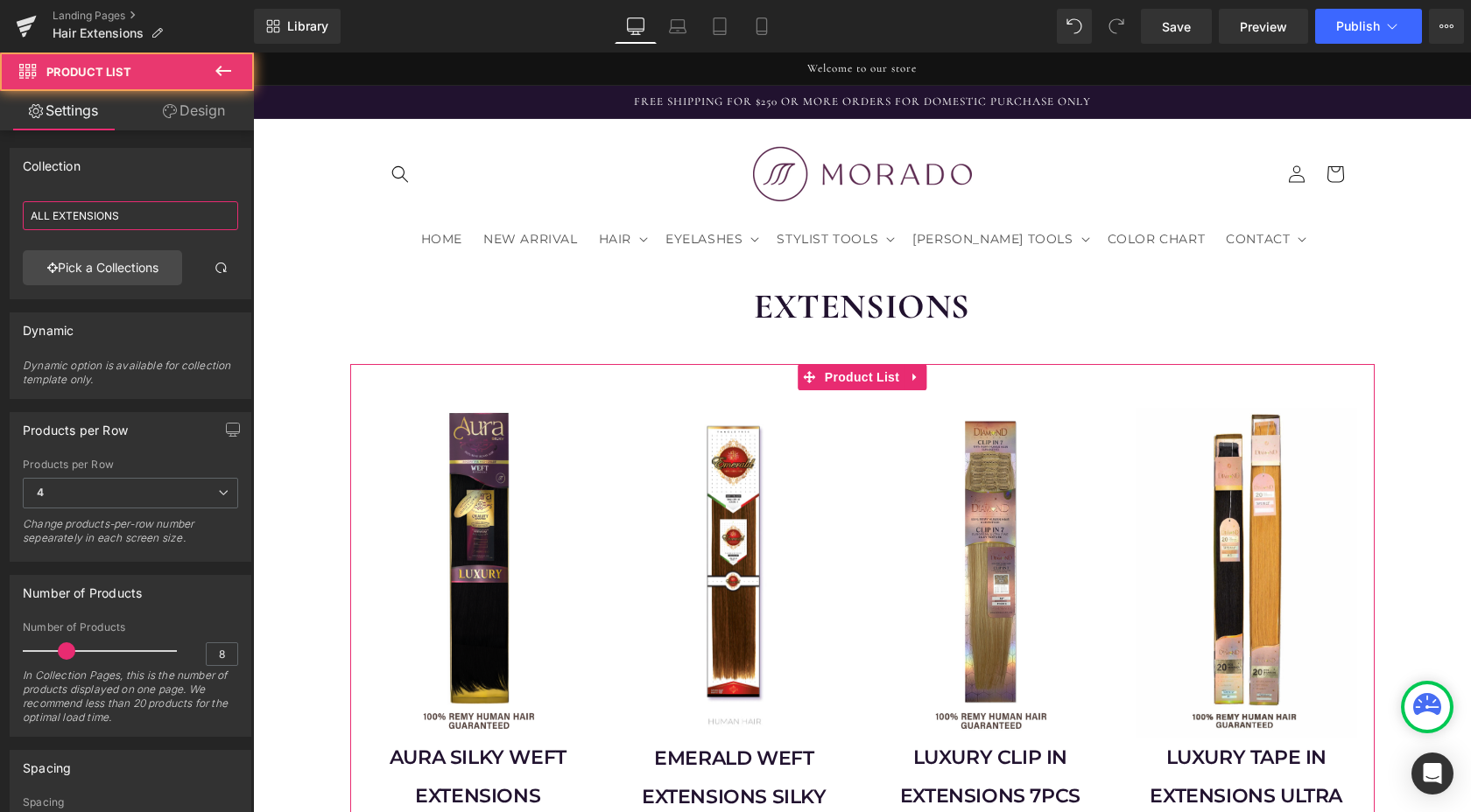
click at [143, 216] on input "ALL EXTENSIONS" at bounding box center [130, 216] width 216 height 29
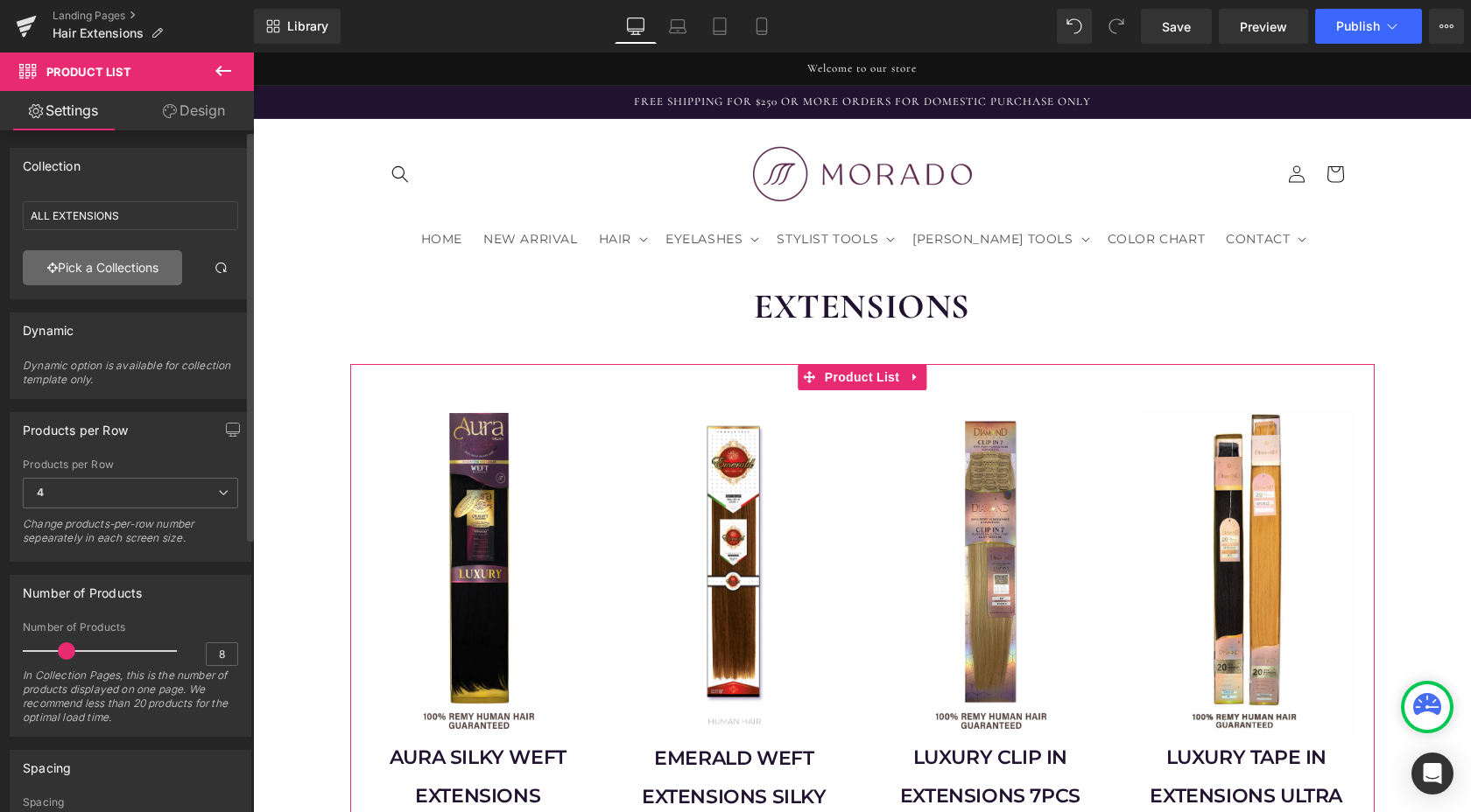
click at [114, 269] on link "Pick a Collections" at bounding box center [102, 268] width 159 height 35
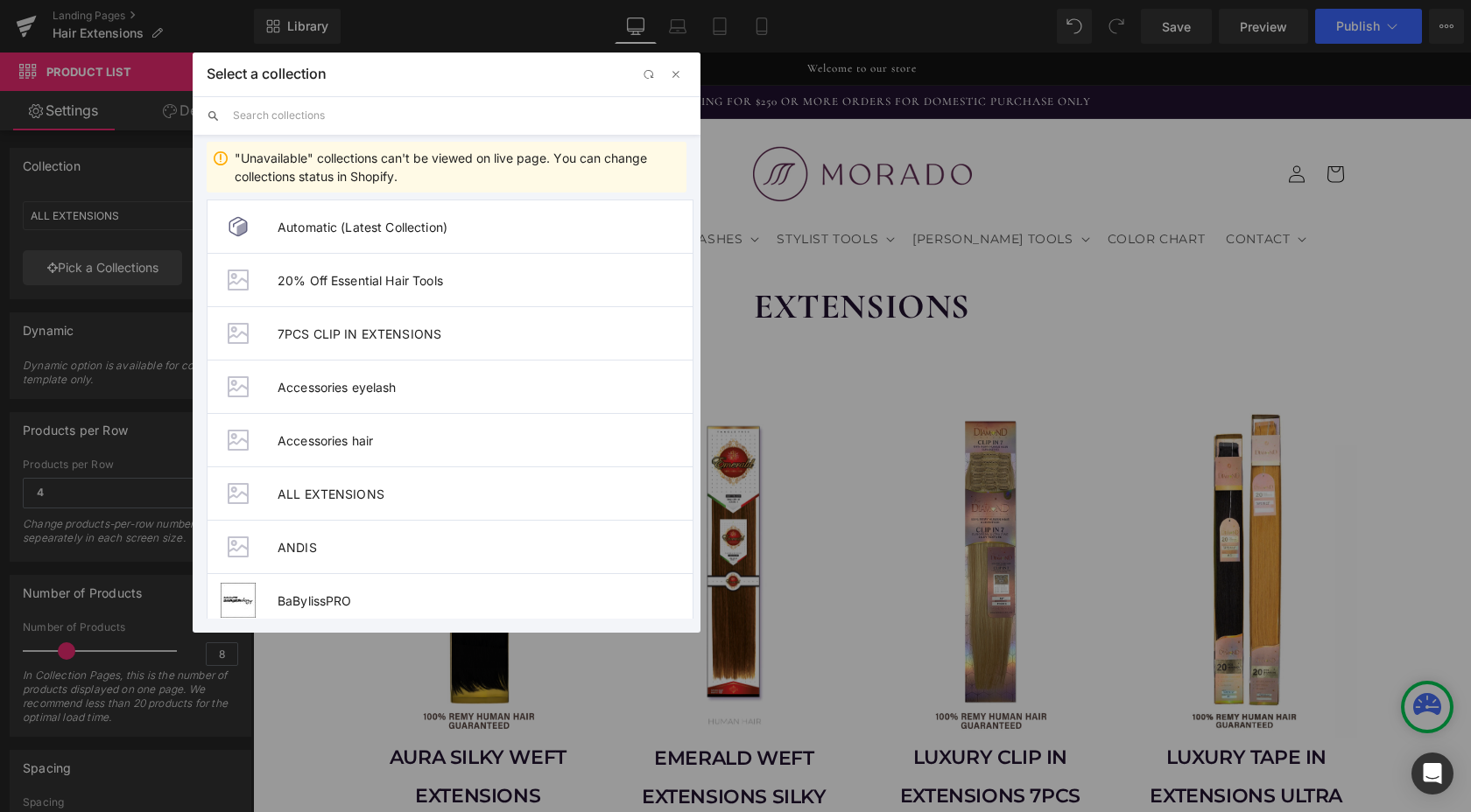
click at [385, 115] on input "text" at bounding box center [459, 115] width 453 height 38
type input "all"
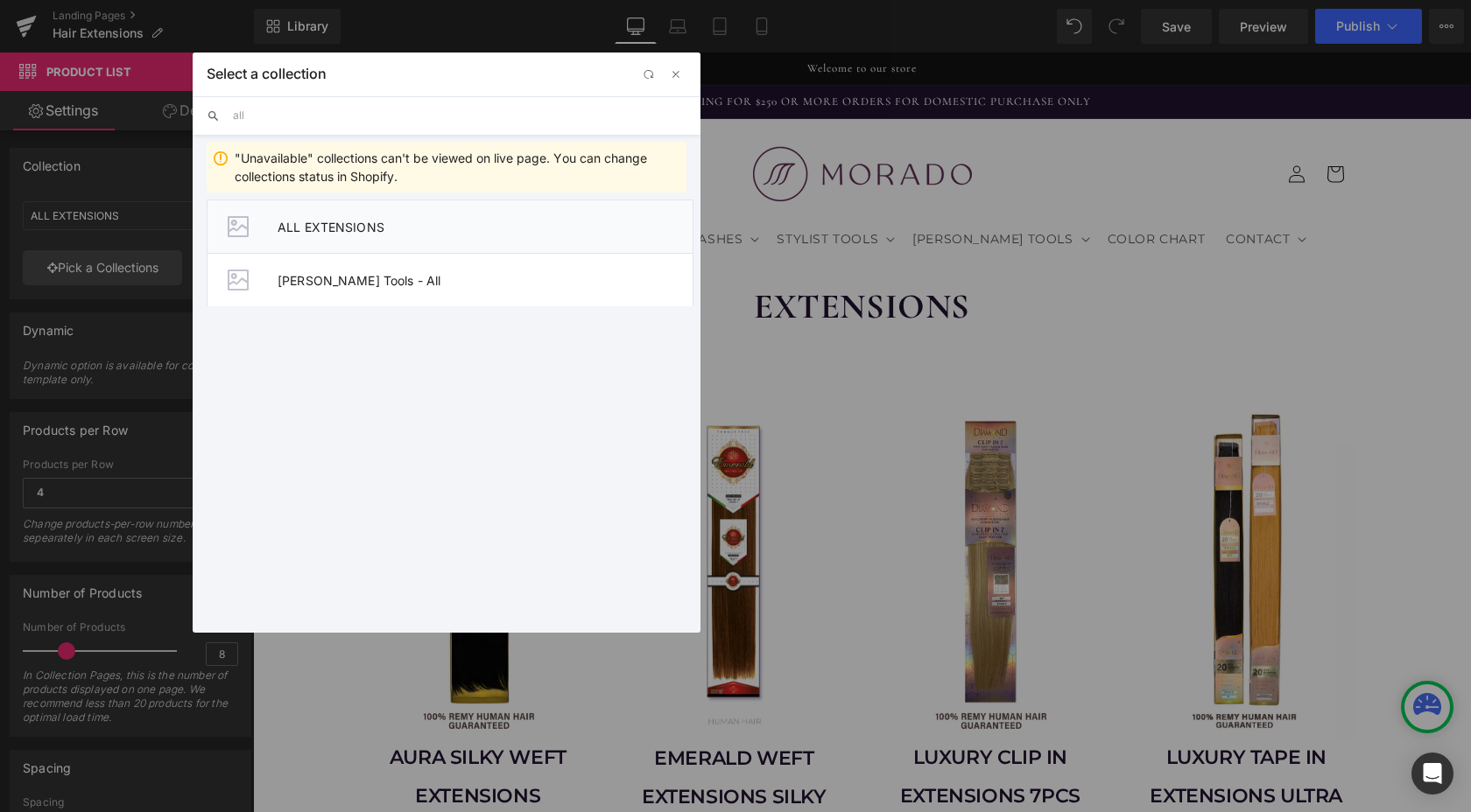
click at [389, 221] on span "ALL EXTENSIONS" at bounding box center [484, 227] width 415 height 15
